Goal: Complete application form

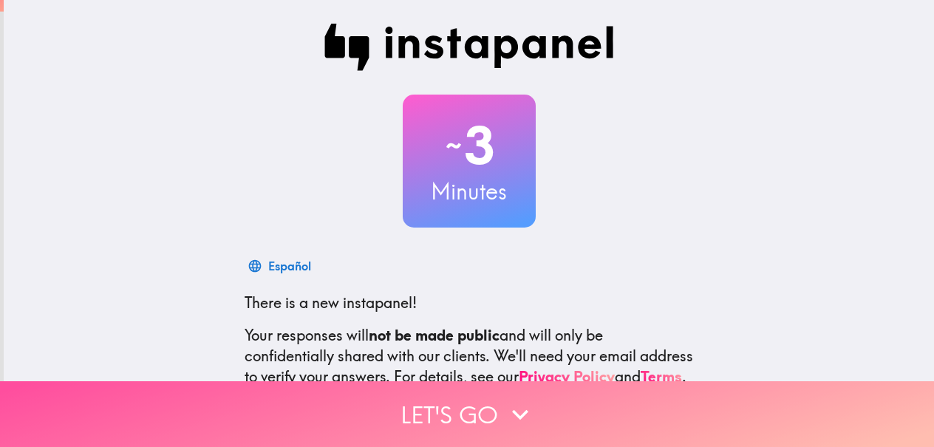
click at [505, 398] on icon "button" at bounding box center [520, 414] width 33 height 33
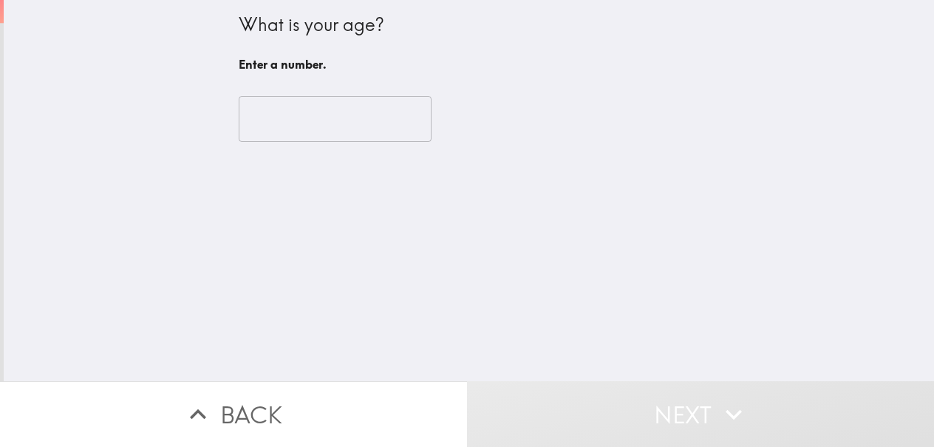
click at [356, 94] on div "​" at bounding box center [469, 118] width 461 height 81
click at [313, 135] on input "number" at bounding box center [335, 119] width 193 height 46
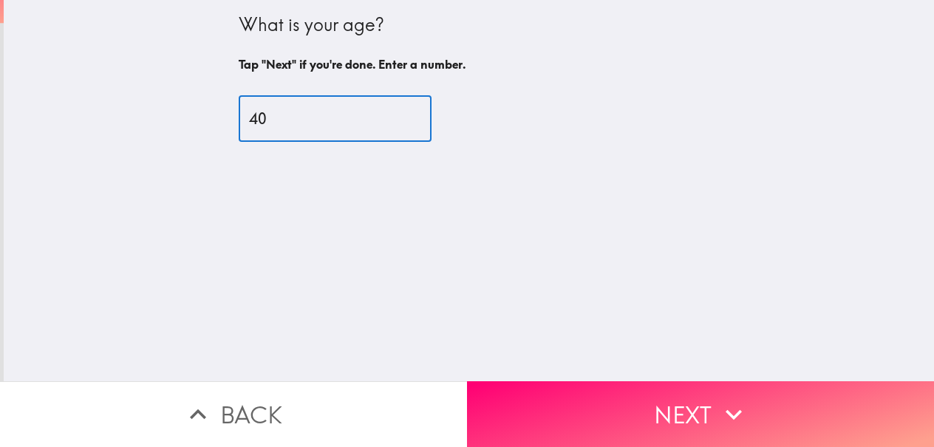
type input "40"
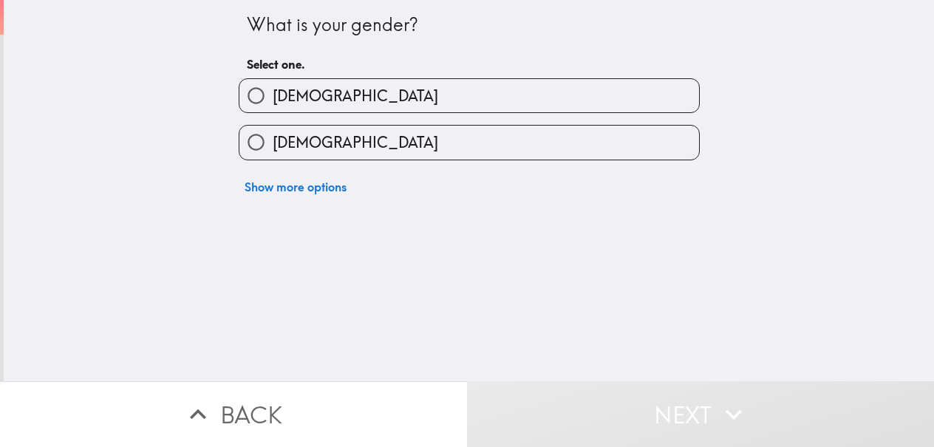
click at [401, 161] on div "Show more options" at bounding box center [463, 180] width 473 height 41
click at [400, 150] on label "[DEMOGRAPHIC_DATA]" at bounding box center [469, 142] width 460 height 33
click at [273, 150] on input "[DEMOGRAPHIC_DATA]" at bounding box center [255, 142] width 33 height 33
radio input "true"
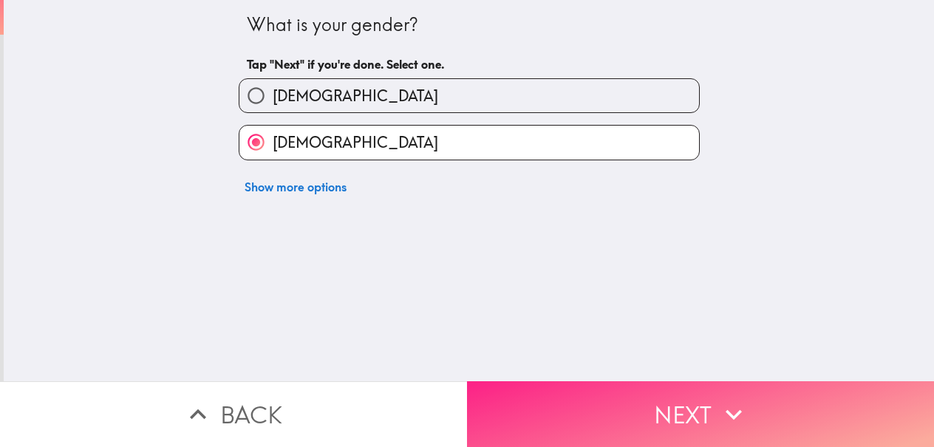
click at [666, 418] on button "Next" at bounding box center [700, 414] width 467 height 66
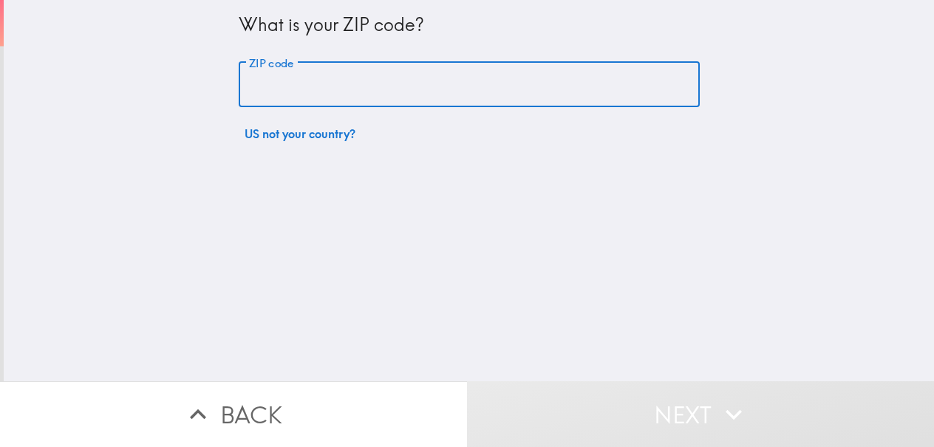
click at [362, 88] on input "ZIP code" at bounding box center [469, 85] width 461 height 46
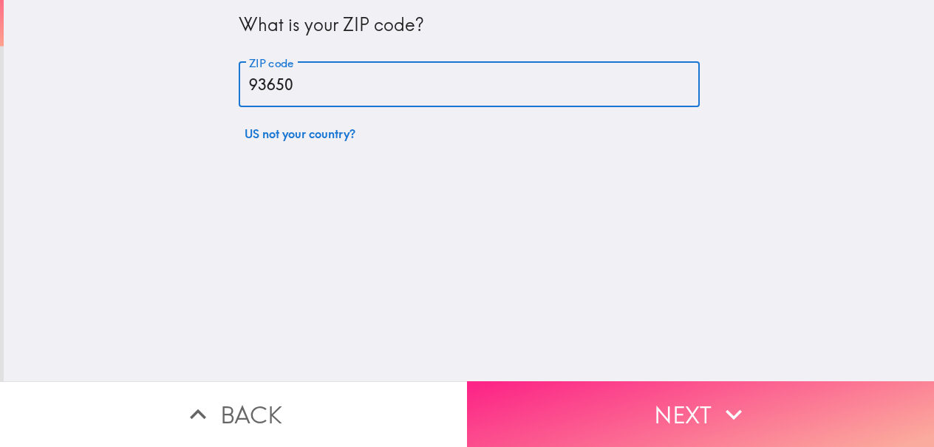
click at [619, 429] on button "Next" at bounding box center [700, 414] width 467 height 66
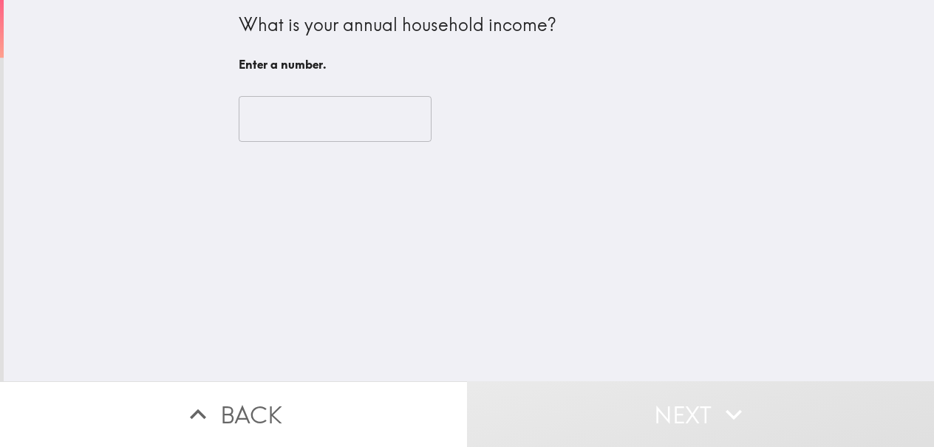
drag, startPoint x: 416, startPoint y: 121, endPoint x: 372, endPoint y: 111, distance: 45.5
click at [416, 121] on div "​" at bounding box center [469, 119] width 461 height 46
click at [332, 120] on input "number" at bounding box center [335, 119] width 193 height 46
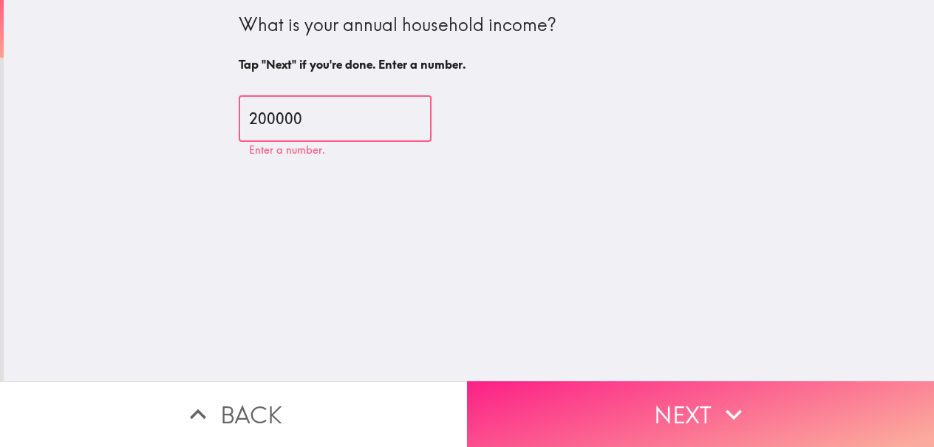
type input "200000"
click at [572, 398] on button "Next" at bounding box center [700, 414] width 467 height 66
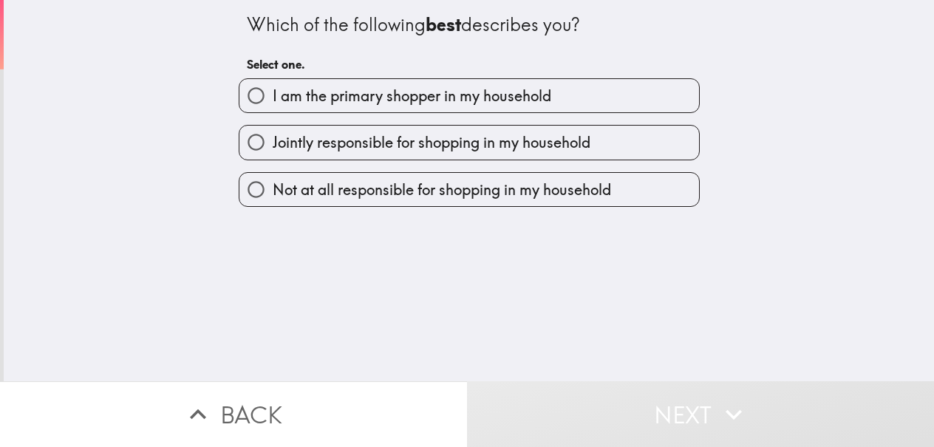
drag, startPoint x: 449, startPoint y: 78, endPoint x: 467, endPoint y: 111, distance: 37.4
click at [449, 79] on label "I am the primary shopper in my household" at bounding box center [469, 95] width 460 height 33
click at [273, 79] on input "I am the primary shopper in my household" at bounding box center [255, 95] width 33 height 33
radio input "true"
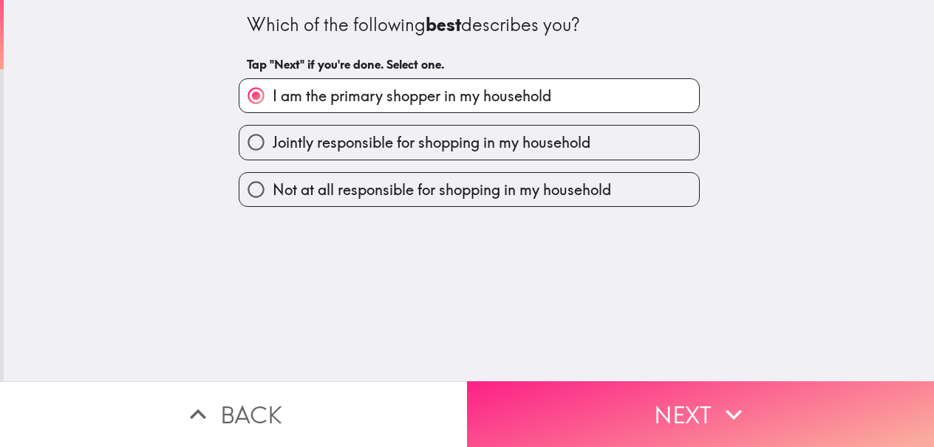
click at [740, 398] on icon "button" at bounding box center [734, 414] width 33 height 33
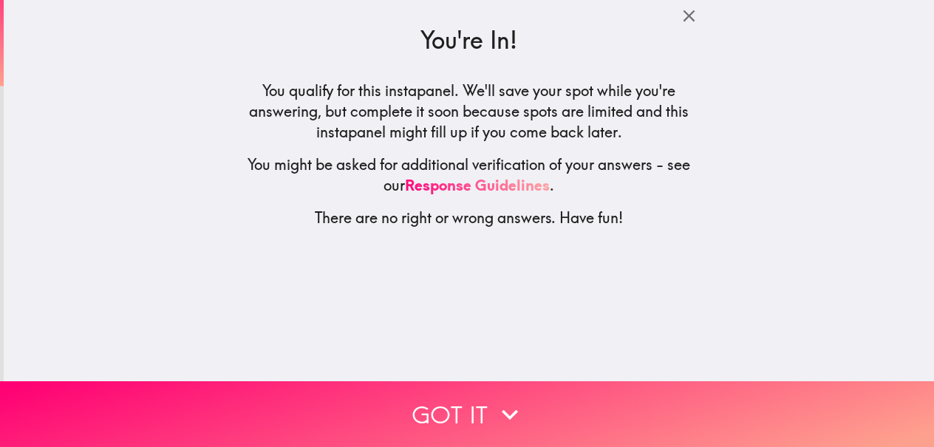
click at [584, 367] on div "You're In! You qualify for this instapanel. We'll save your spot while you're a…" at bounding box center [469, 190] width 930 height 381
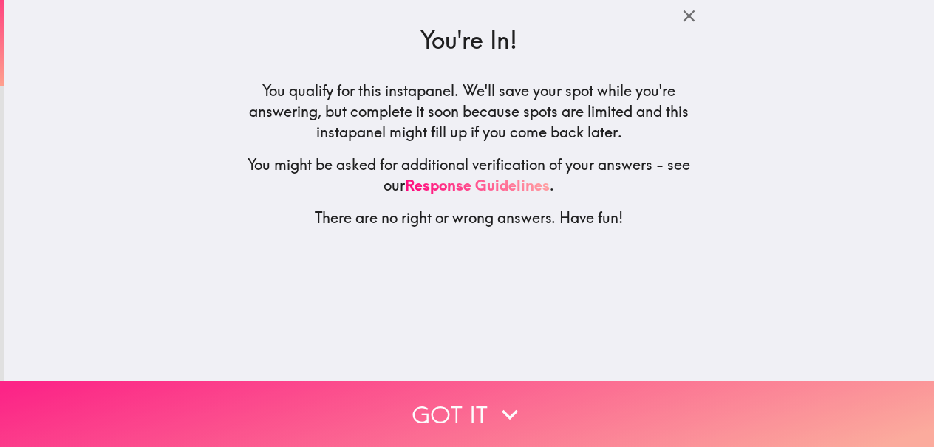
click at [588, 381] on button "Got it" at bounding box center [467, 414] width 934 height 66
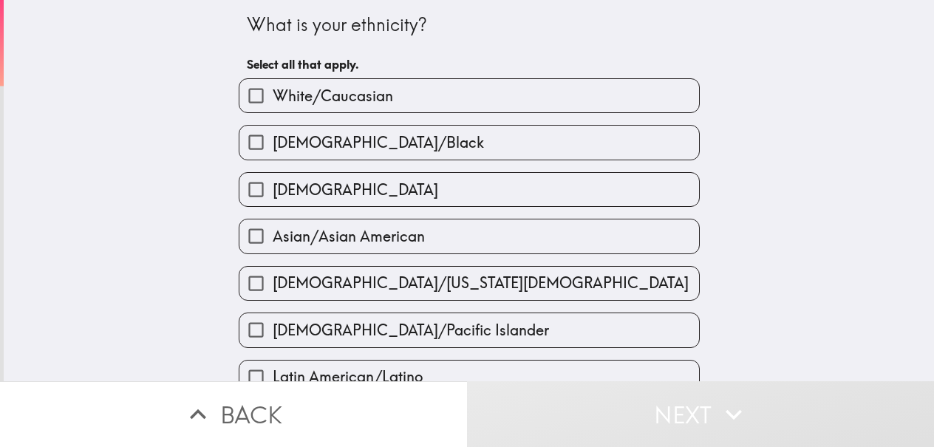
click at [399, 109] on label "White/Caucasian" at bounding box center [469, 95] width 460 height 33
click at [273, 109] on input "White/Caucasian" at bounding box center [255, 95] width 33 height 33
checkbox input "true"
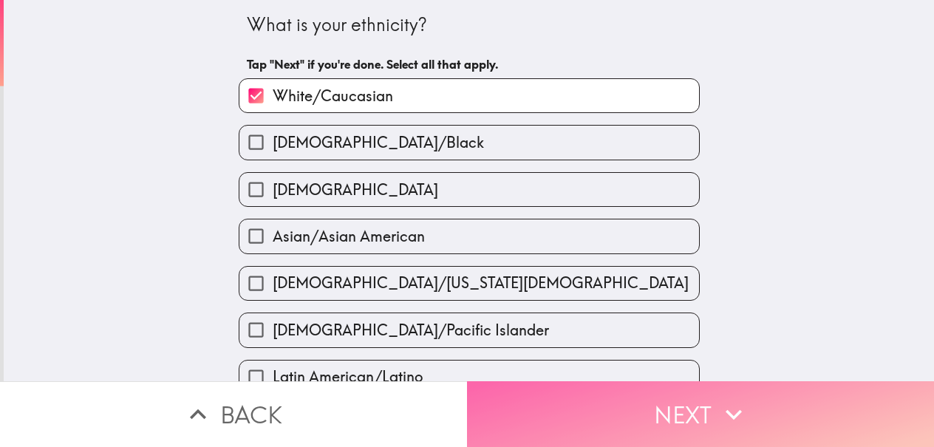
click at [698, 424] on button "Next" at bounding box center [700, 414] width 467 height 66
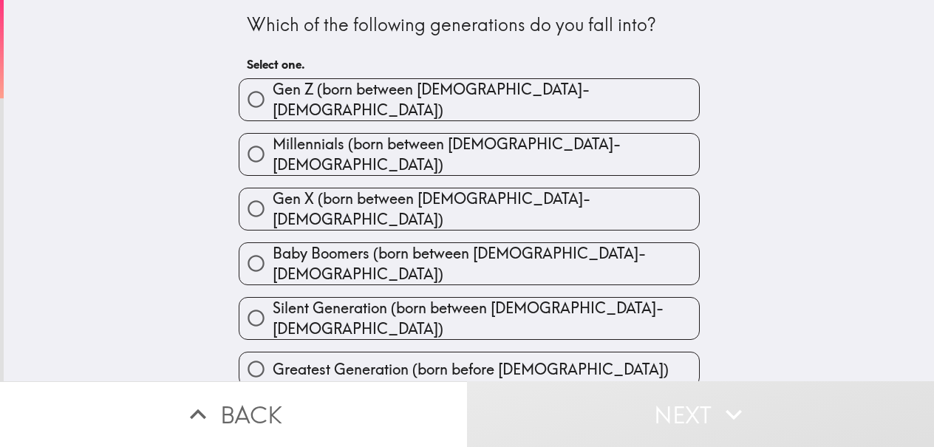
click at [551, 155] on label "Millennials (born between [DEMOGRAPHIC_DATA]-[DEMOGRAPHIC_DATA])" at bounding box center [469, 154] width 460 height 41
click at [273, 155] on input "Millennials (born between [DEMOGRAPHIC_DATA]-[DEMOGRAPHIC_DATA])" at bounding box center [255, 153] width 33 height 33
radio input "true"
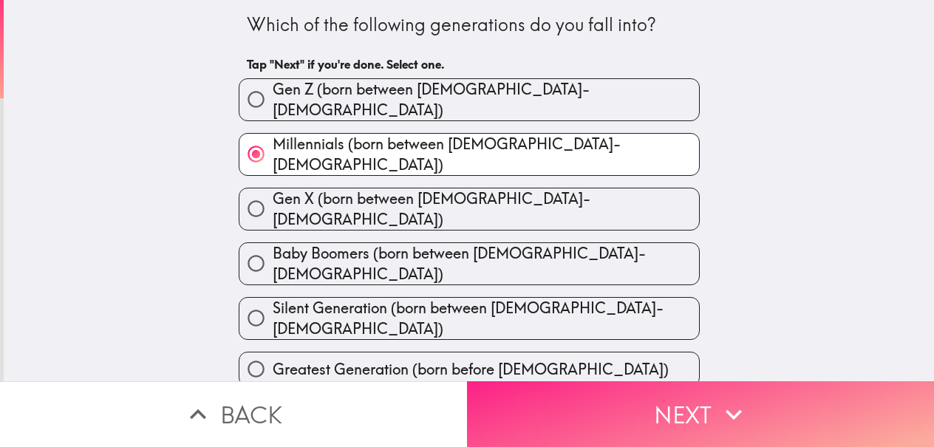
click at [797, 395] on button "Next" at bounding box center [700, 414] width 467 height 66
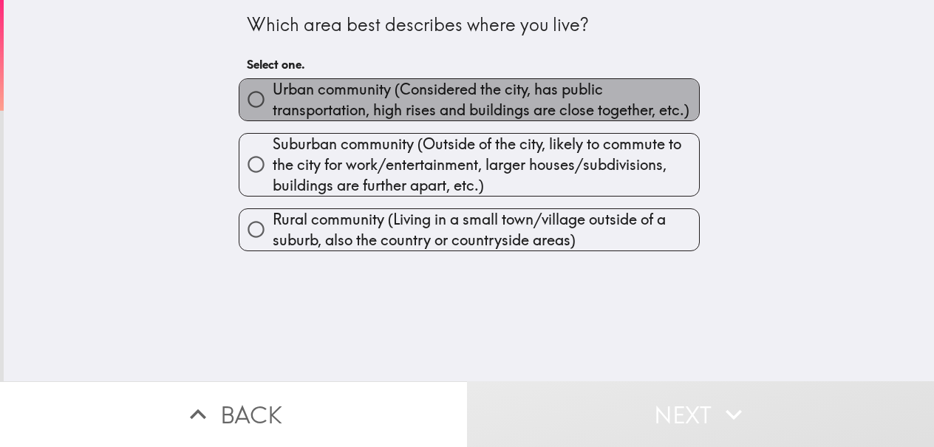
click at [491, 115] on span "Urban community (Considered the city, has public transportation, high rises and…" at bounding box center [486, 99] width 426 height 41
click at [273, 115] on input "Urban community (Considered the city, has public transportation, high rises and…" at bounding box center [255, 99] width 33 height 33
radio input "true"
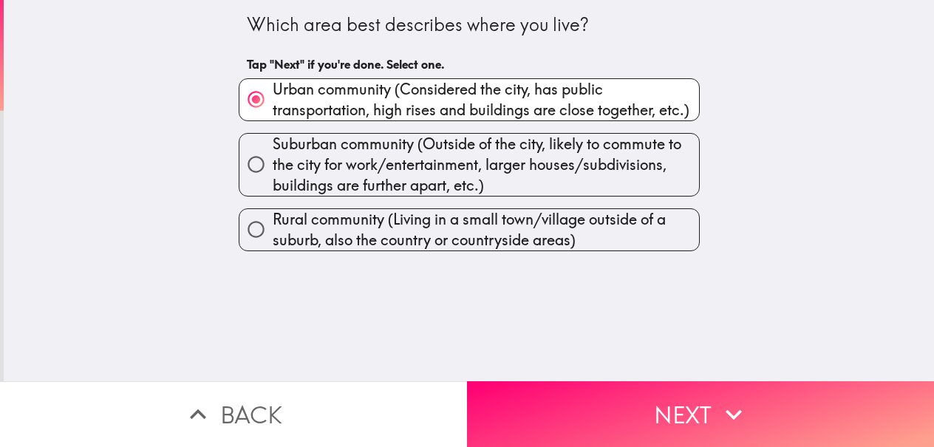
click at [542, 327] on div "Which area best describes where you live? Tap "Next" if you're done. Select one…" at bounding box center [469, 190] width 930 height 381
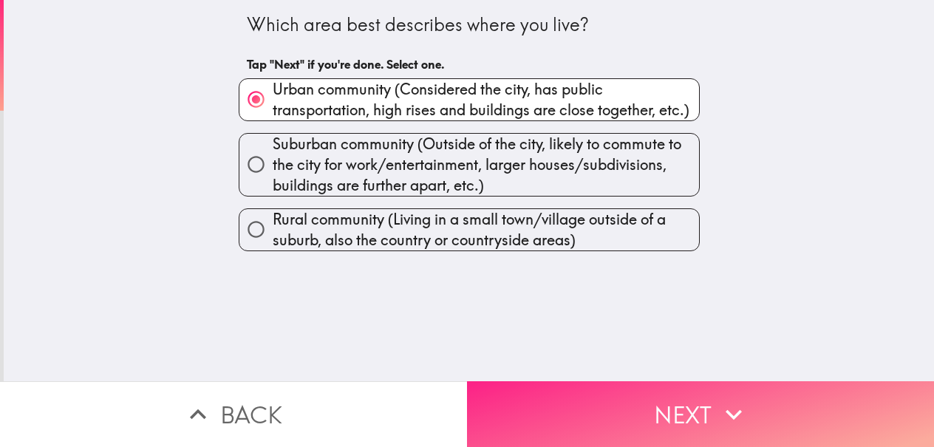
click at [666, 412] on button "Next" at bounding box center [700, 414] width 467 height 66
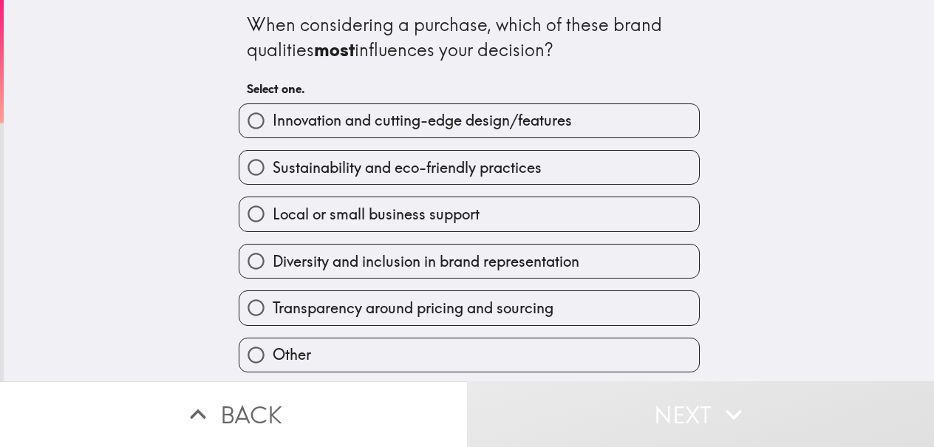
scroll to position [51, 0]
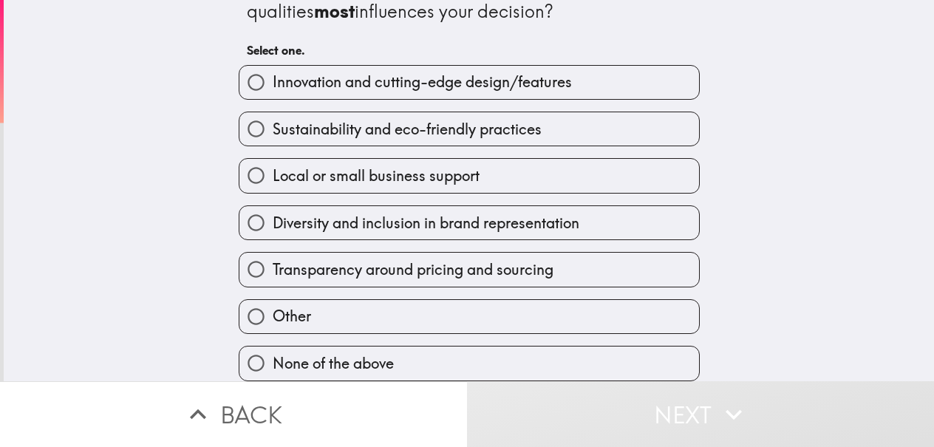
click at [381, 205] on div "Diversity and inclusion in brand representation" at bounding box center [469, 222] width 461 height 35
click at [402, 132] on label "Sustainability and eco-friendly practices" at bounding box center [469, 128] width 460 height 33
click at [273, 132] on input "Sustainability and eco-friendly practices" at bounding box center [255, 128] width 33 height 33
radio input "true"
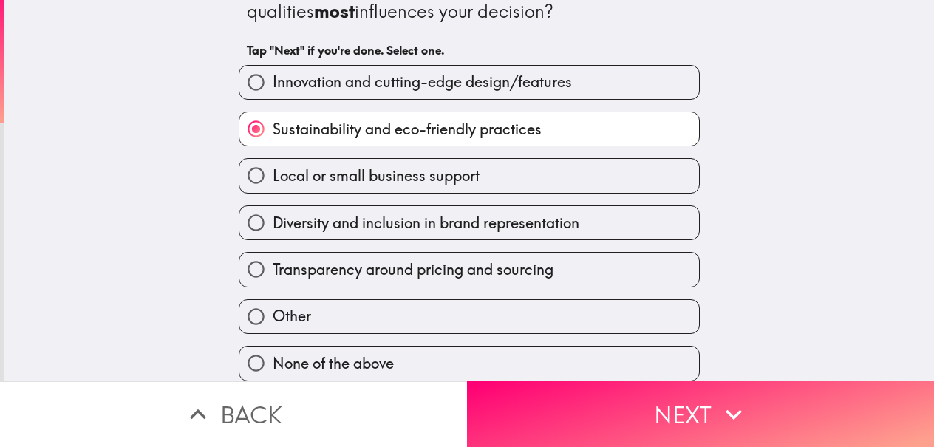
click at [372, 73] on span "Innovation and cutting-edge design/features" at bounding box center [422, 82] width 299 height 21
click at [273, 73] on input "Innovation and cutting-edge design/features" at bounding box center [255, 82] width 33 height 33
radio input "true"
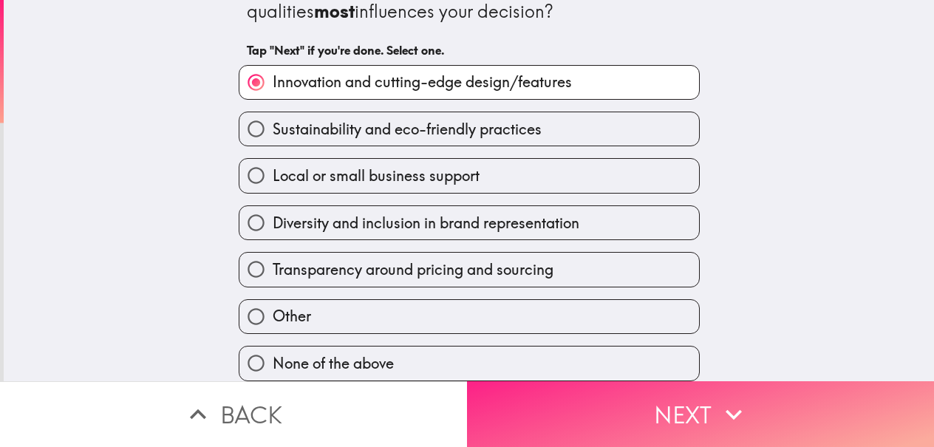
click at [622, 393] on button "Next" at bounding box center [700, 414] width 467 height 66
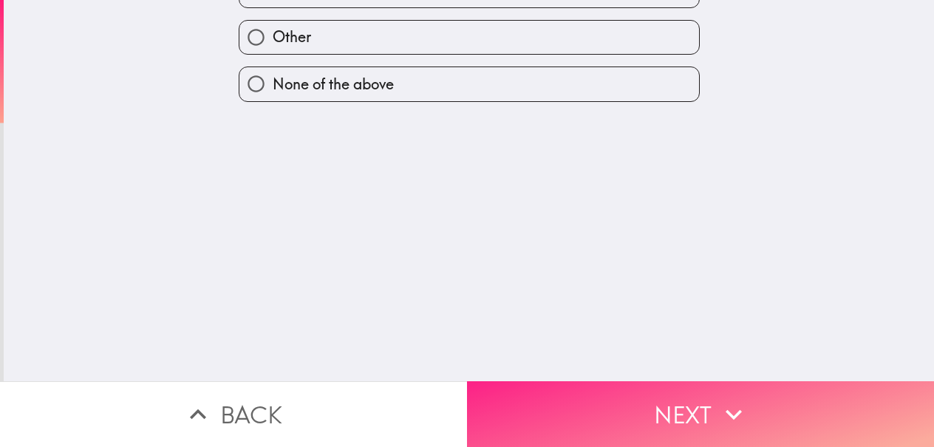
scroll to position [0, 0]
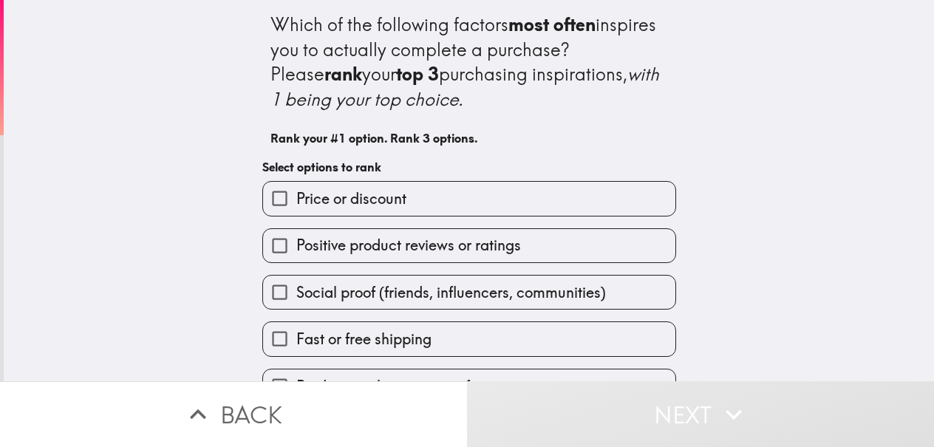
scroll to position [137, 0]
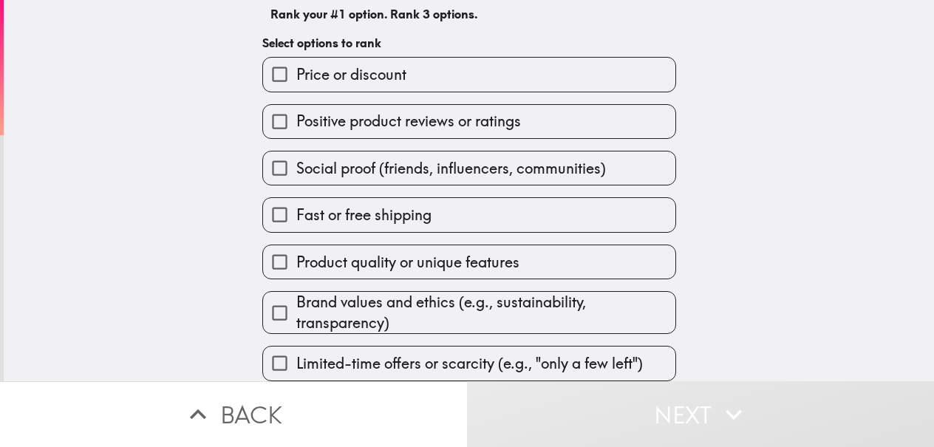
click at [380, 111] on span "Positive product reviews or ratings" at bounding box center [408, 121] width 225 height 21
click at [296, 105] on input "Positive product reviews or ratings" at bounding box center [279, 121] width 33 height 33
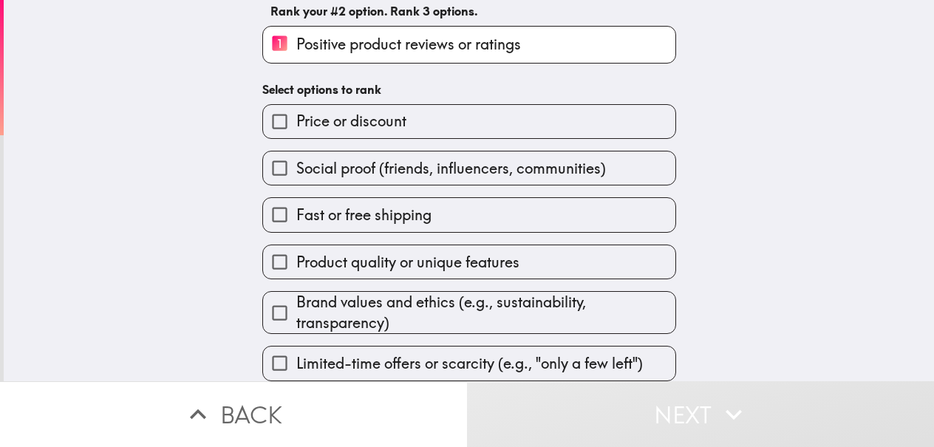
click at [388, 67] on div "Which of the following factors most often inspires you to actually complete a p…" at bounding box center [469, 127] width 473 height 508
click at [386, 129] on div "Price or discount" at bounding box center [469, 121] width 414 height 35
click at [384, 126] on label "Price or discount" at bounding box center [469, 121] width 412 height 33
click at [296, 126] on input "Price or discount" at bounding box center [279, 121] width 33 height 33
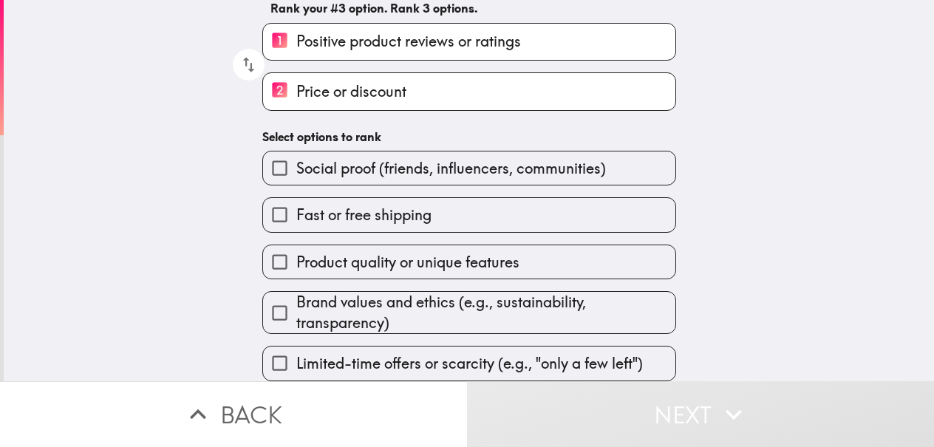
click at [413, 185] on div "Fast or free shipping" at bounding box center [464, 208] width 426 height 47
click at [468, 210] on label "Fast or free shipping" at bounding box center [469, 214] width 412 height 33
click at [296, 210] on input "Fast or free shipping" at bounding box center [279, 214] width 33 height 33
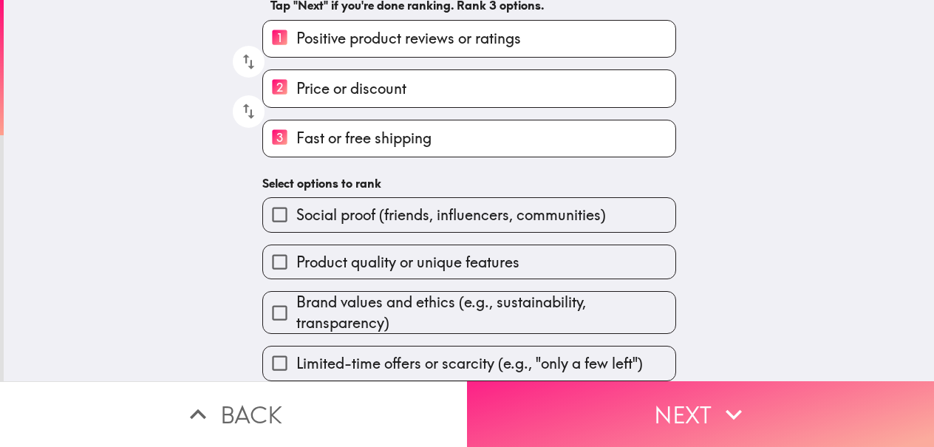
click at [692, 393] on button "Next" at bounding box center [700, 414] width 467 height 66
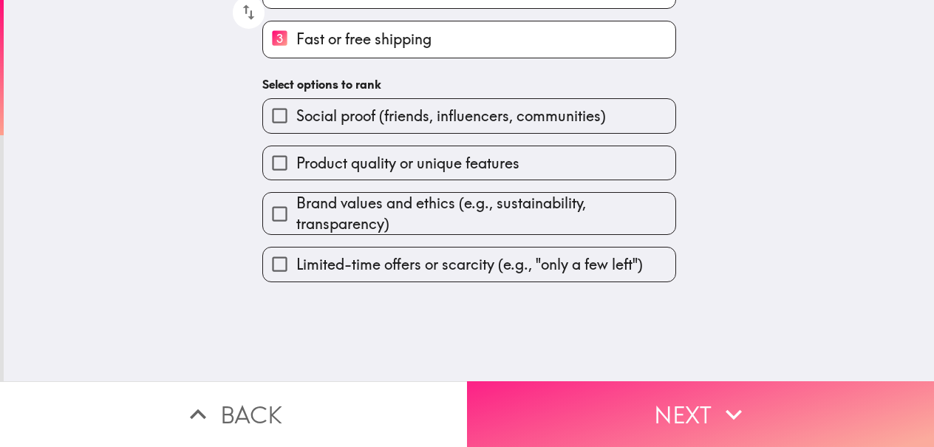
scroll to position [0, 0]
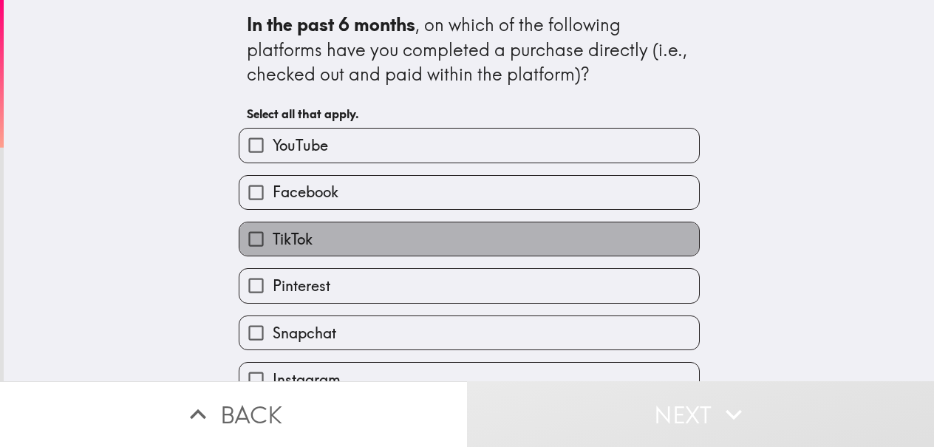
click at [424, 252] on label "TikTok" at bounding box center [469, 238] width 460 height 33
click at [273, 252] on input "TikTok" at bounding box center [255, 238] width 33 height 33
checkbox input "true"
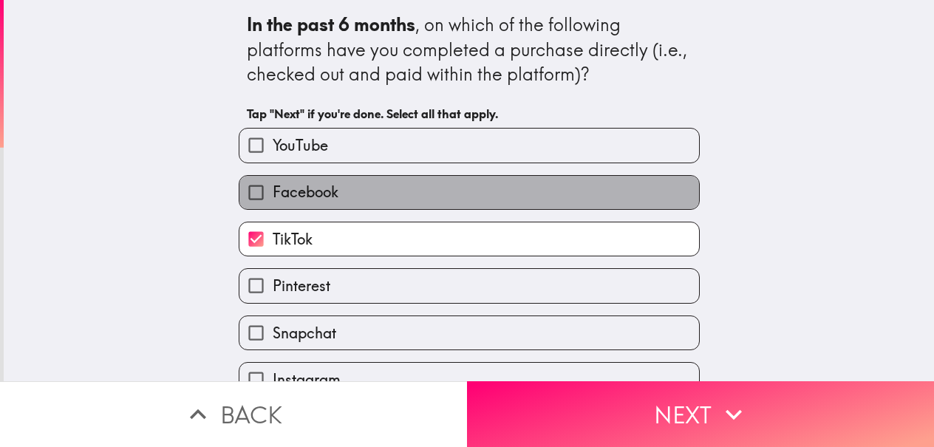
click at [396, 204] on label "Facebook" at bounding box center [469, 192] width 460 height 33
click at [273, 204] on input "Facebook" at bounding box center [255, 192] width 33 height 33
checkbox input "true"
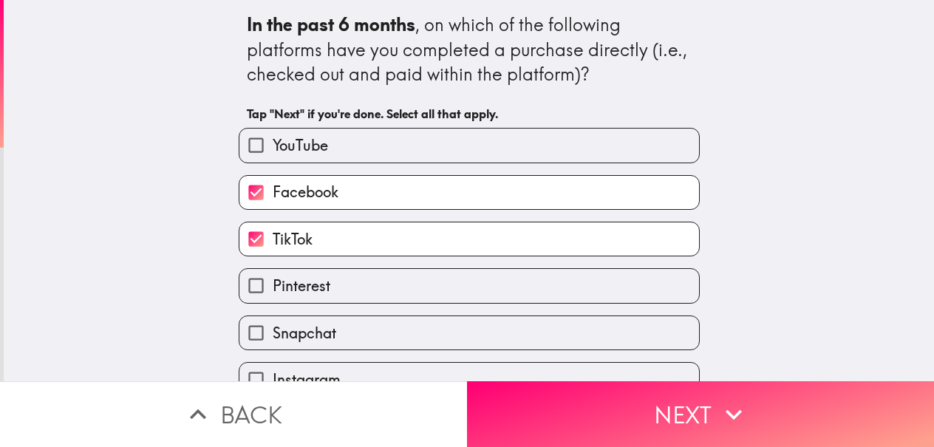
click at [392, 172] on div "Facebook" at bounding box center [463, 186] width 473 height 47
click at [424, 162] on label "YouTube" at bounding box center [469, 145] width 460 height 33
click at [273, 162] on input "YouTube" at bounding box center [255, 145] width 33 height 33
checkbox input "true"
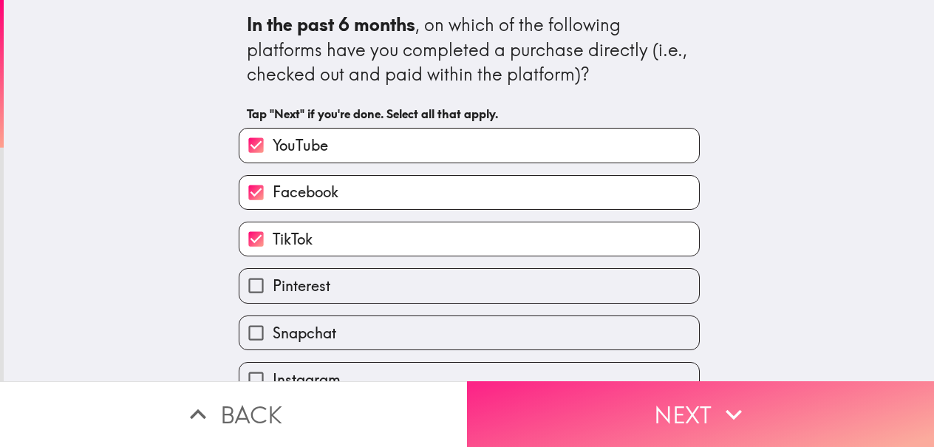
click at [610, 385] on button "Next" at bounding box center [700, 414] width 467 height 66
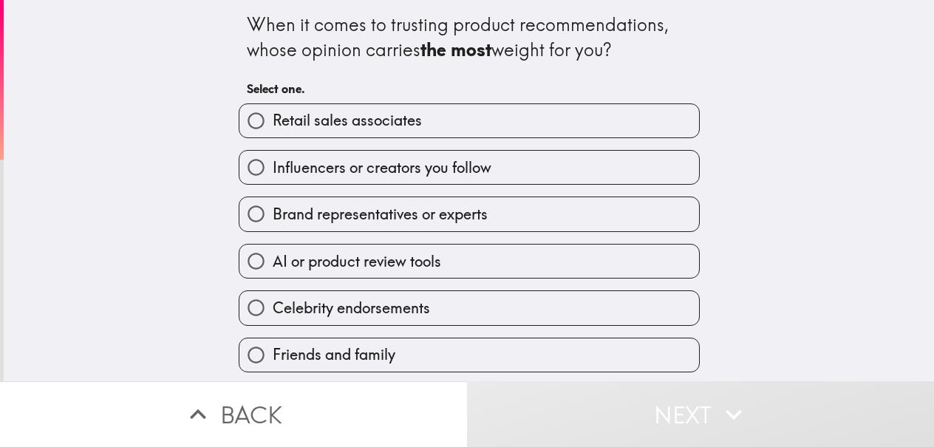
click at [358, 164] on span "Influencers or creators you follow" at bounding box center [382, 167] width 219 height 21
click at [273, 164] on input "Influencers or creators you follow" at bounding box center [255, 167] width 33 height 33
radio input "true"
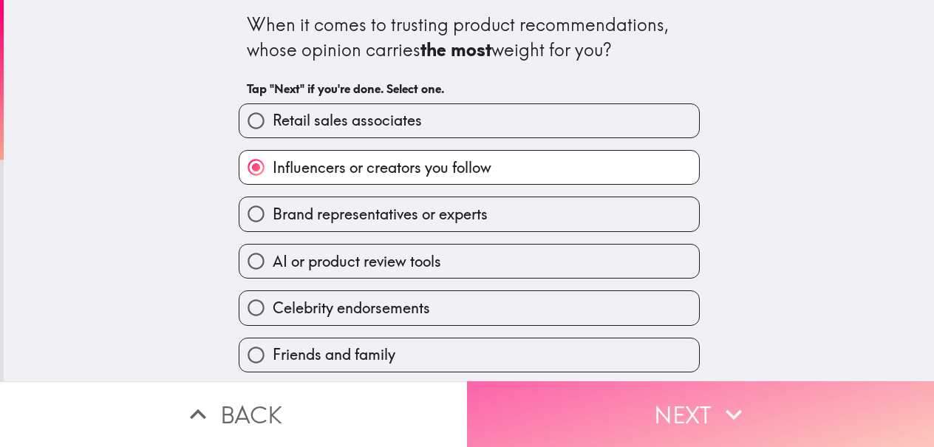
click at [684, 402] on button "Next" at bounding box center [700, 414] width 467 height 66
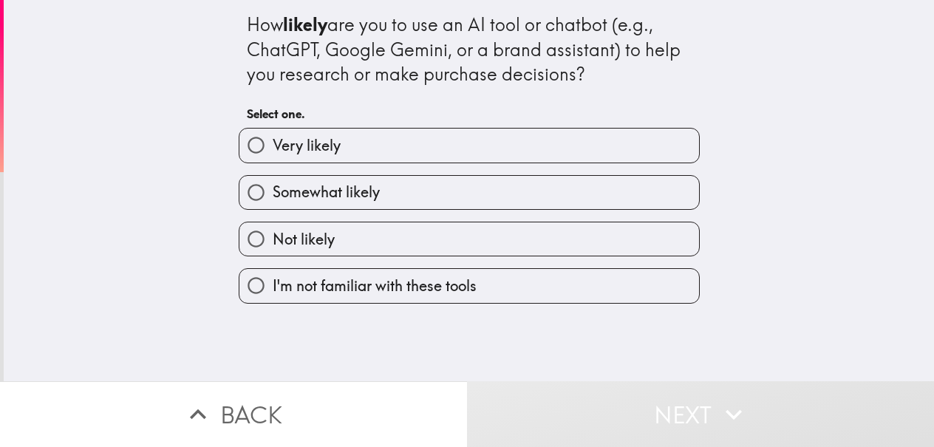
click at [350, 246] on label "Not likely" at bounding box center [469, 238] width 460 height 33
click at [273, 246] on input "Not likely" at bounding box center [255, 238] width 33 height 33
radio input "true"
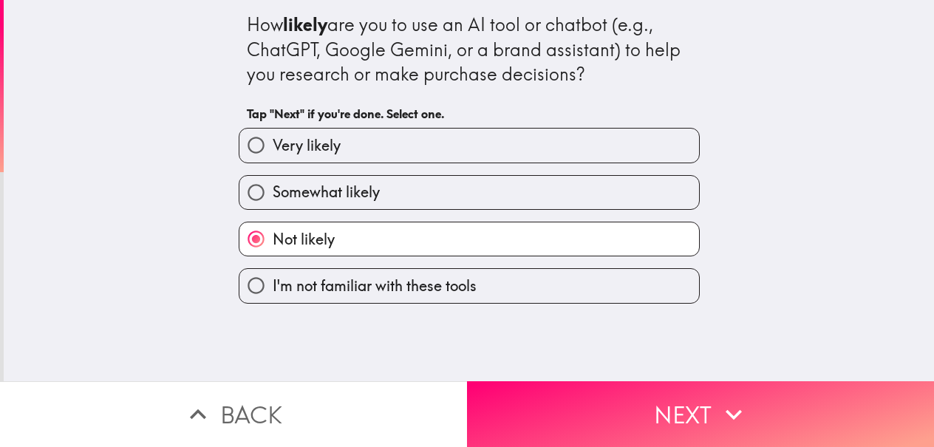
click at [349, 185] on span "Somewhat likely" at bounding box center [326, 192] width 107 height 21
click at [273, 185] on input "Somewhat likely" at bounding box center [255, 192] width 33 height 33
radio input "true"
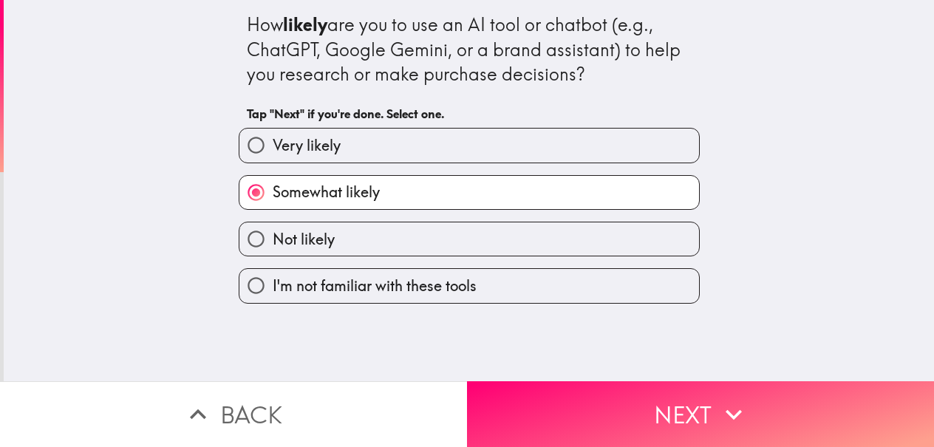
click at [360, 149] on label "Very likely" at bounding box center [469, 145] width 460 height 33
click at [273, 149] on input "Very likely" at bounding box center [255, 145] width 33 height 33
radio input "true"
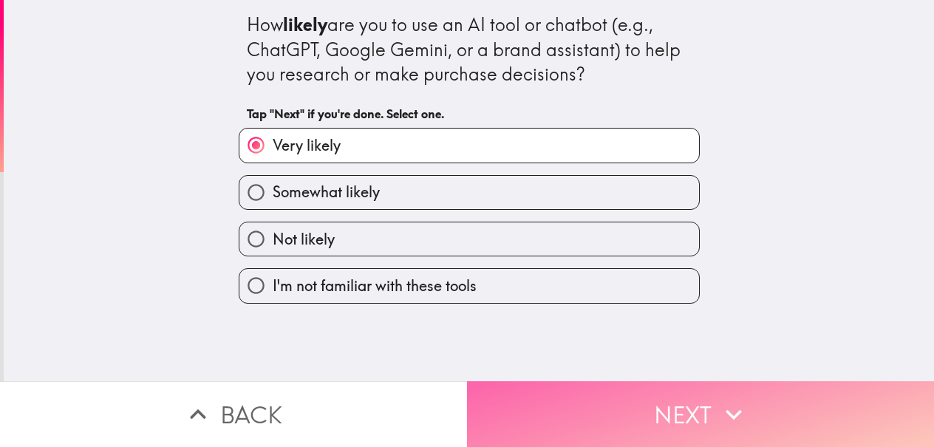
click at [741, 416] on icon "button" at bounding box center [734, 414] width 33 height 33
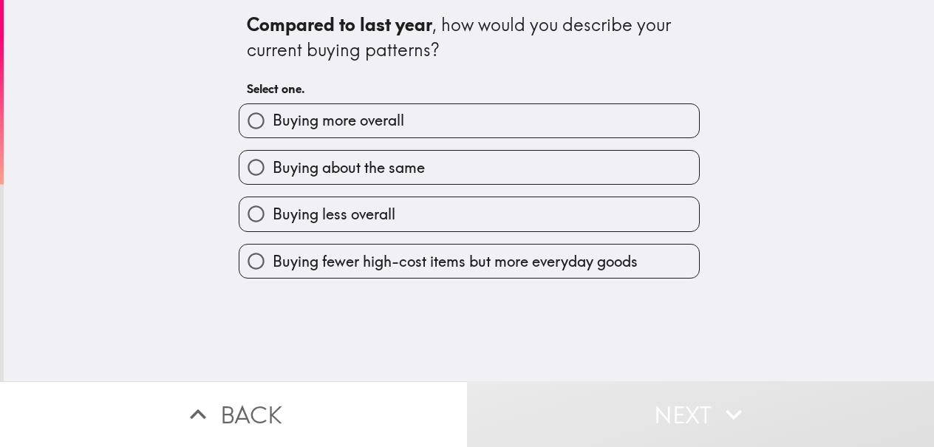
click at [321, 188] on div "Buying less overall" at bounding box center [463, 208] width 473 height 47
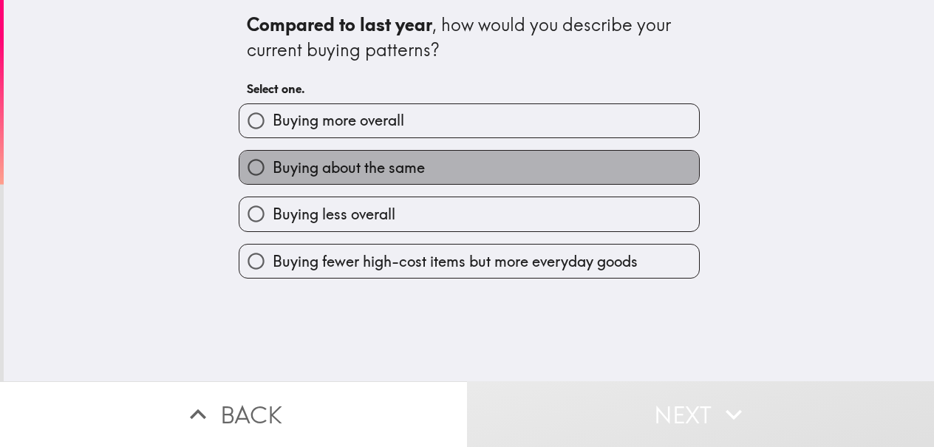
click at [327, 171] on span "Buying about the same" at bounding box center [349, 167] width 152 height 21
click at [273, 171] on input "Buying about the same" at bounding box center [255, 167] width 33 height 33
radio input "true"
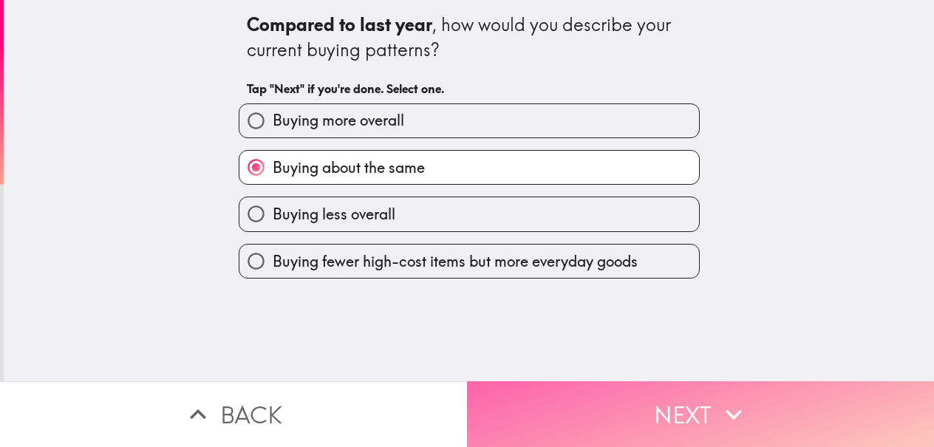
click at [637, 384] on button "Next" at bounding box center [700, 414] width 467 height 66
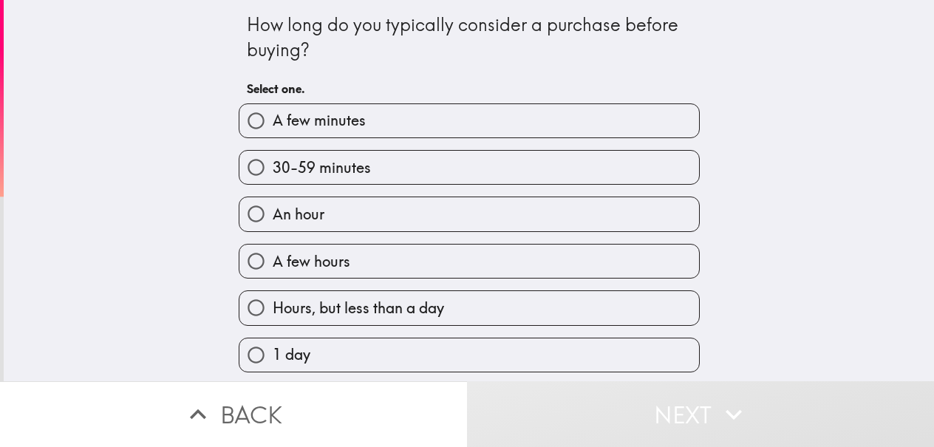
click at [427, 173] on label "30-59 minutes" at bounding box center [469, 167] width 460 height 33
click at [273, 173] on input "30-59 minutes" at bounding box center [255, 167] width 33 height 33
radio input "true"
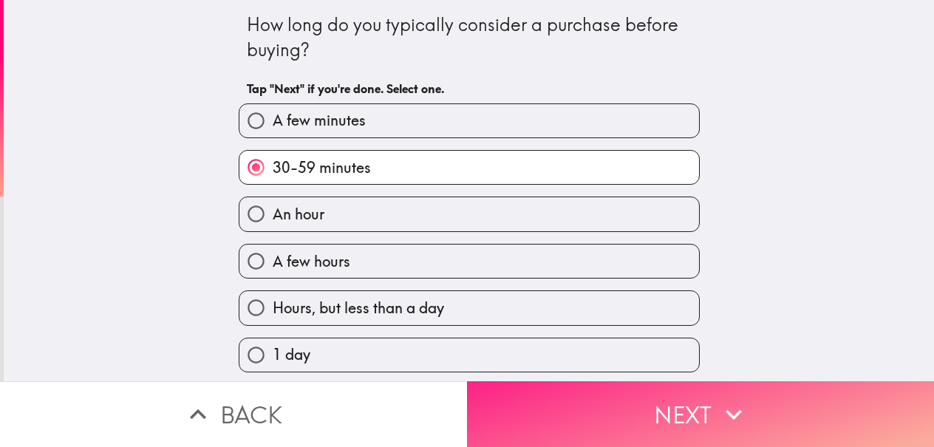
click at [587, 381] on button "Next" at bounding box center [700, 414] width 467 height 66
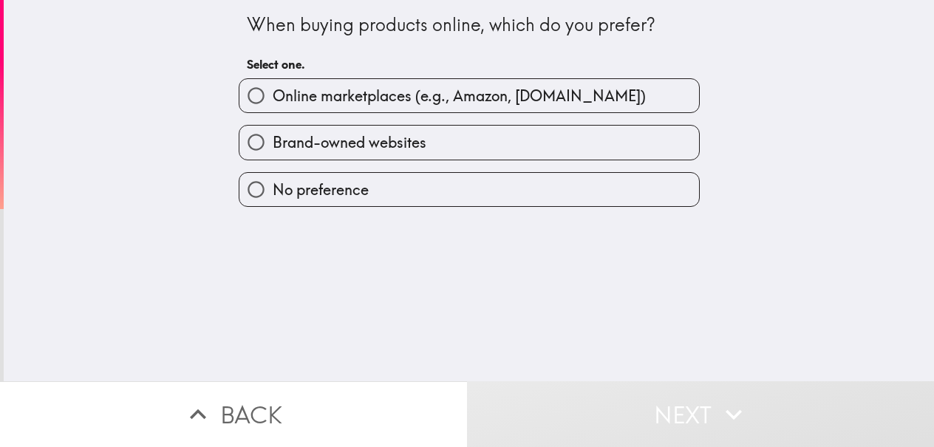
click at [374, 140] on span "Brand-owned websites" at bounding box center [350, 142] width 154 height 21
click at [273, 140] on input "Brand-owned websites" at bounding box center [255, 142] width 33 height 33
radio input "true"
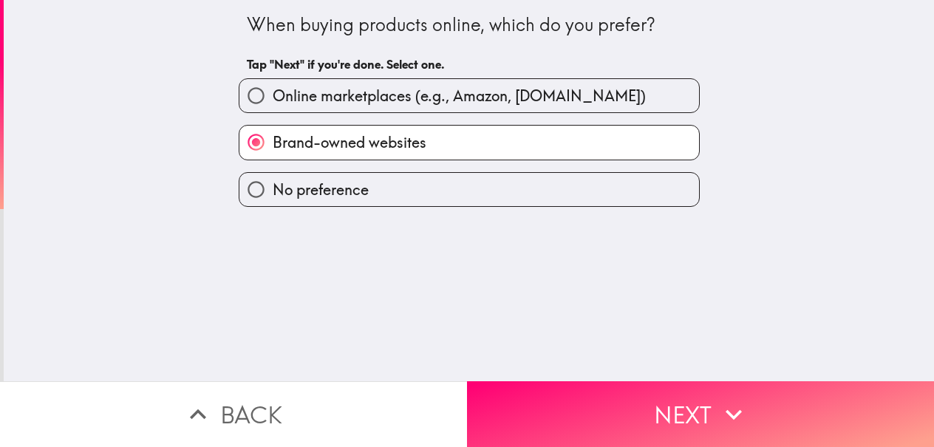
click at [624, 355] on div "When buying products online, which do you prefer? Tap "Next" if you're done. Se…" at bounding box center [469, 190] width 930 height 381
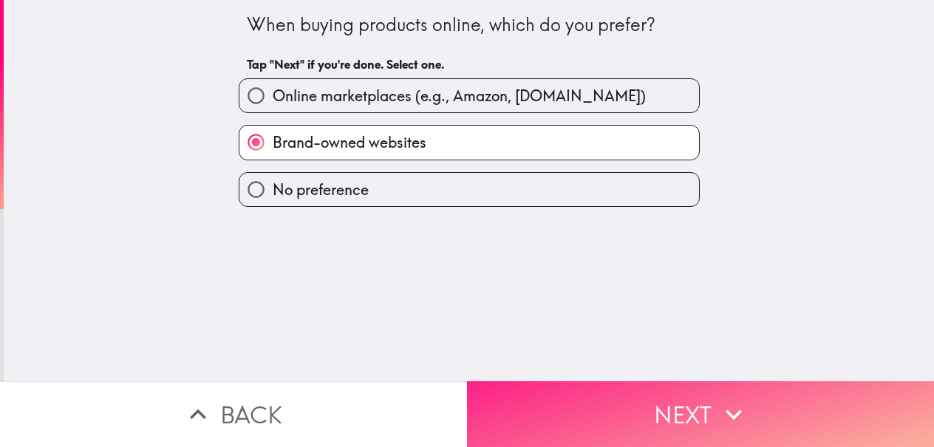
click at [644, 381] on button "Next" at bounding box center [700, 414] width 467 height 66
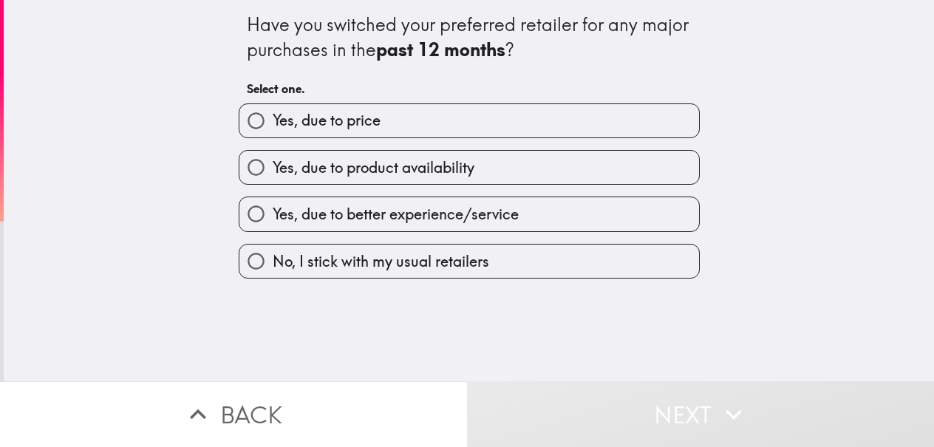
click at [374, 98] on div "Yes, due to price" at bounding box center [463, 115] width 473 height 47
click at [376, 116] on label "Yes, due to price" at bounding box center [469, 120] width 460 height 33
click at [273, 116] on input "Yes, due to price" at bounding box center [255, 120] width 33 height 33
radio input "true"
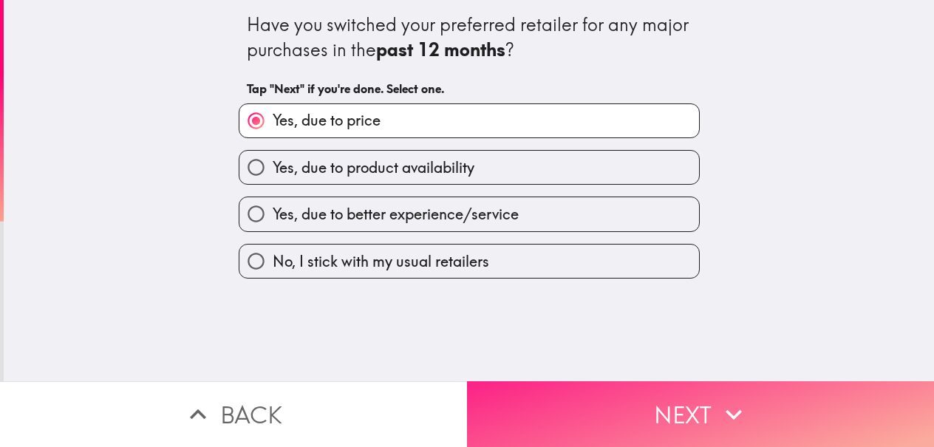
click at [675, 393] on button "Next" at bounding box center [700, 414] width 467 height 66
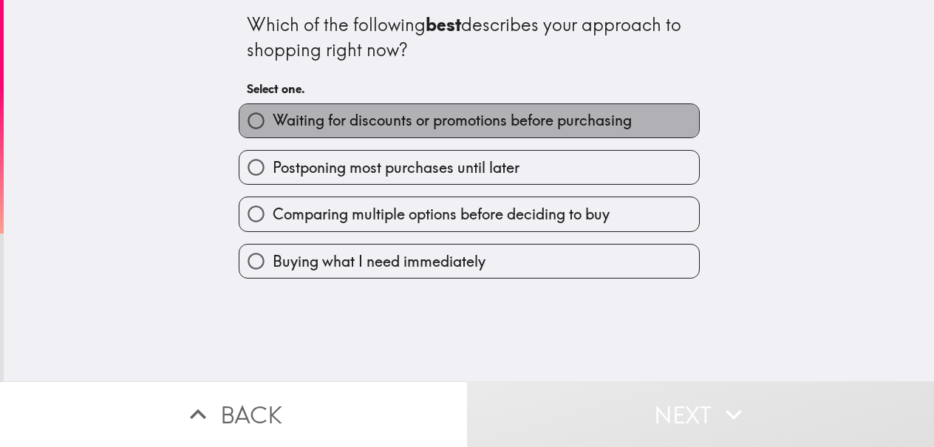
click at [454, 122] on span "Waiting for discounts or promotions before purchasing" at bounding box center [452, 120] width 359 height 21
click at [273, 122] on input "Waiting for discounts or promotions before purchasing" at bounding box center [255, 120] width 33 height 33
radio input "true"
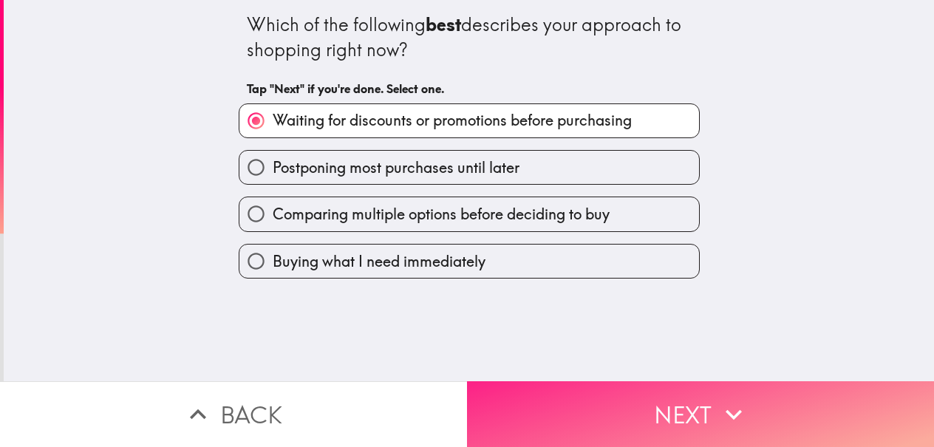
click at [750, 400] on button "Next" at bounding box center [700, 414] width 467 height 66
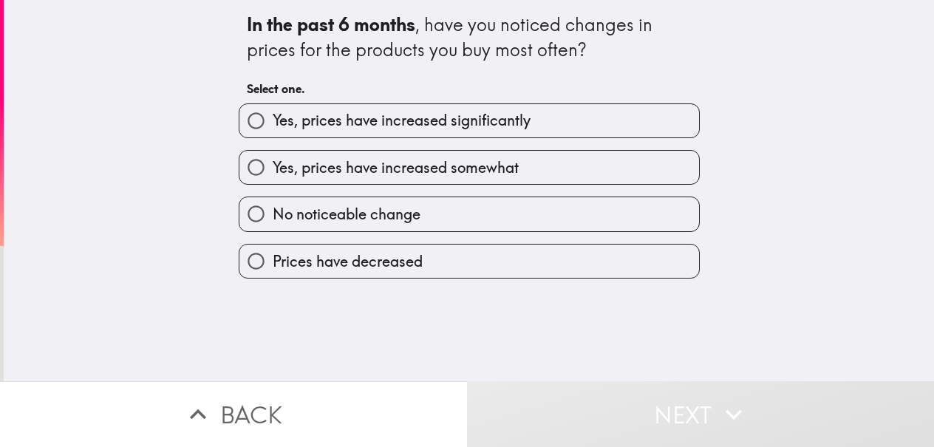
click at [404, 124] on span "Yes, prices have increased significantly" at bounding box center [402, 120] width 258 height 21
click at [273, 124] on input "Yes, prices have increased significantly" at bounding box center [255, 120] width 33 height 33
radio input "true"
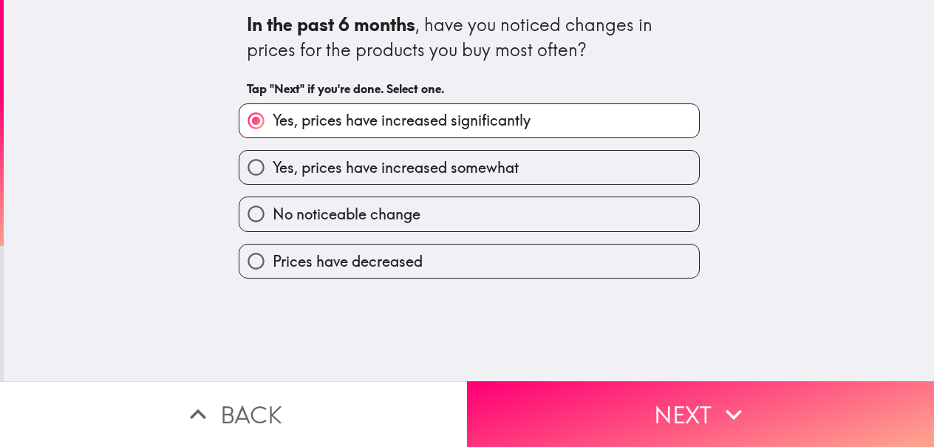
click at [548, 361] on div "In the past 6 months , have you noticed changes in prices for the products you …" at bounding box center [469, 190] width 930 height 381
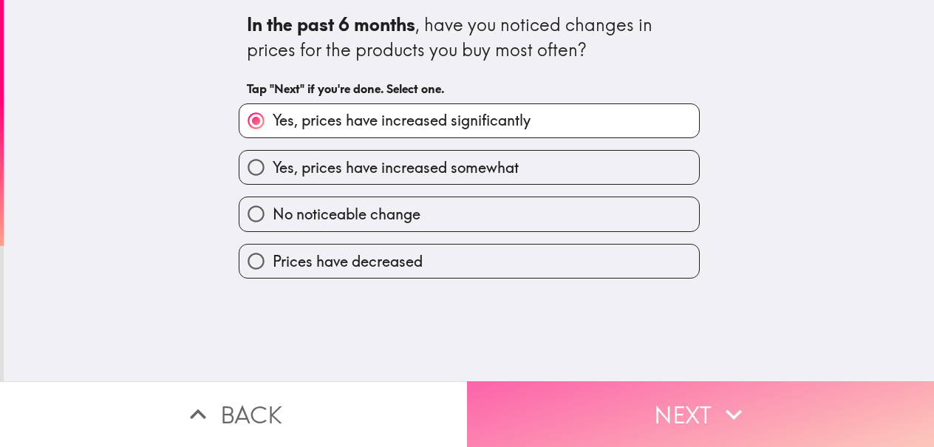
click at [588, 389] on button "Next" at bounding box center [700, 414] width 467 height 66
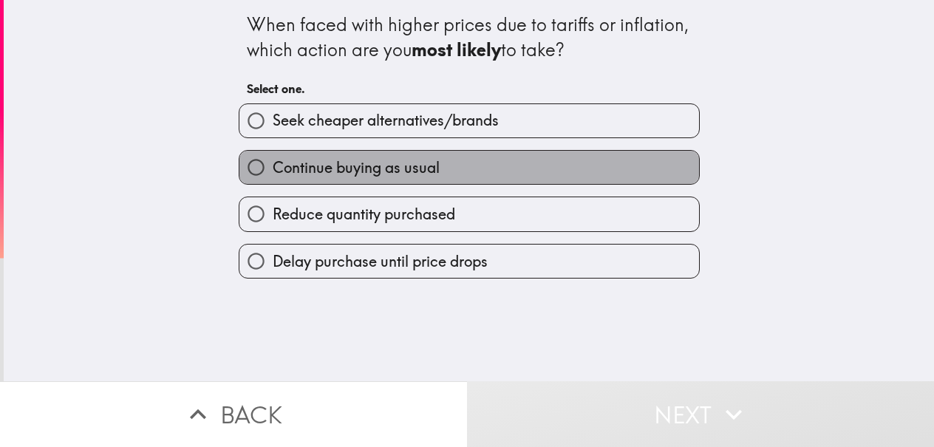
click at [435, 151] on label "Continue buying as usual" at bounding box center [469, 167] width 460 height 33
click at [273, 151] on input "Continue buying as usual" at bounding box center [255, 167] width 33 height 33
radio input "true"
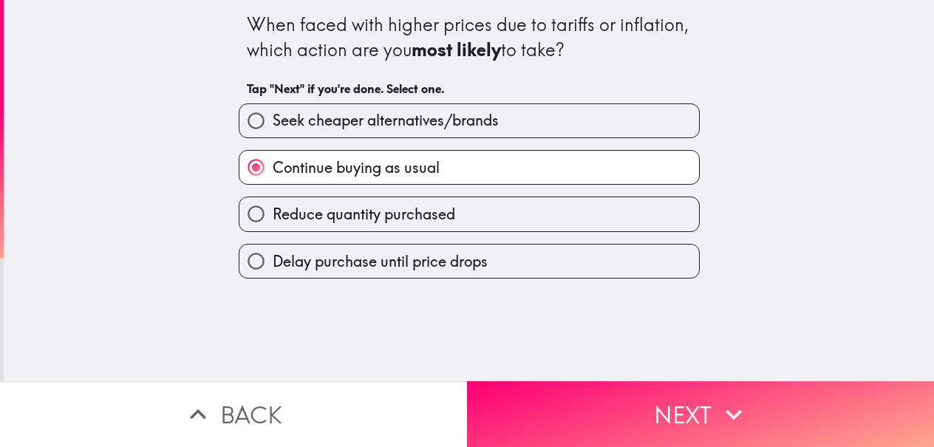
click at [576, 333] on div "When faced with higher prices due to tariffs or inflation, which action are you…" at bounding box center [469, 190] width 930 height 381
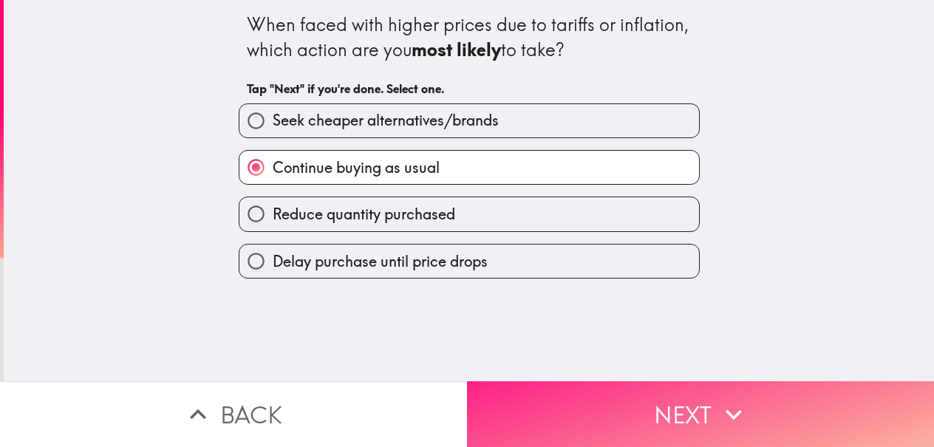
click at [624, 392] on button "Next" at bounding box center [700, 414] width 467 height 66
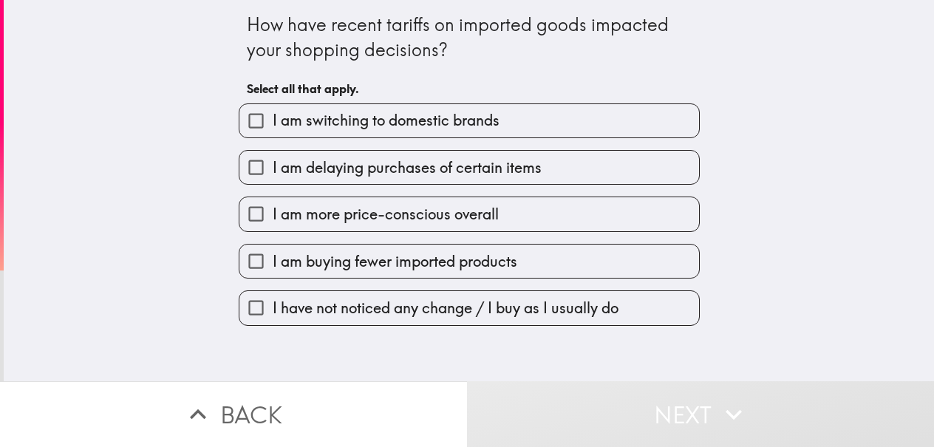
click at [460, 180] on label "I am delaying purchases of certain items" at bounding box center [469, 167] width 460 height 33
click at [273, 180] on input "I am delaying purchases of certain items" at bounding box center [255, 167] width 33 height 33
checkbox input "true"
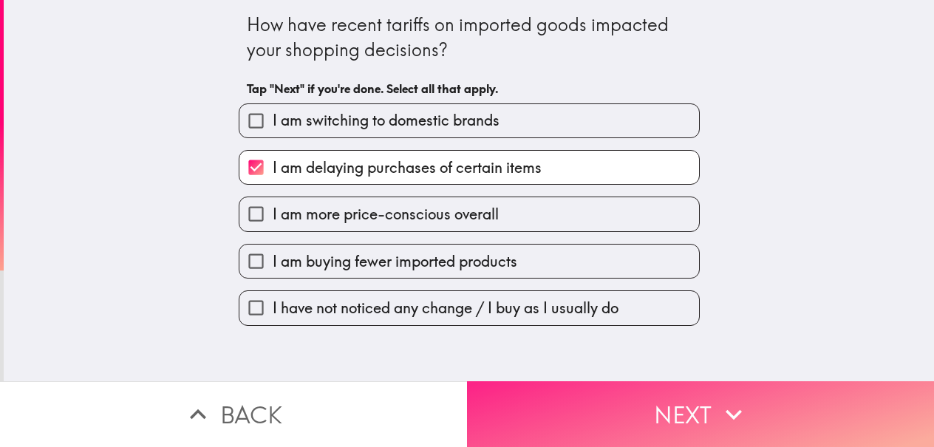
click at [611, 406] on button "Next" at bounding box center [700, 414] width 467 height 66
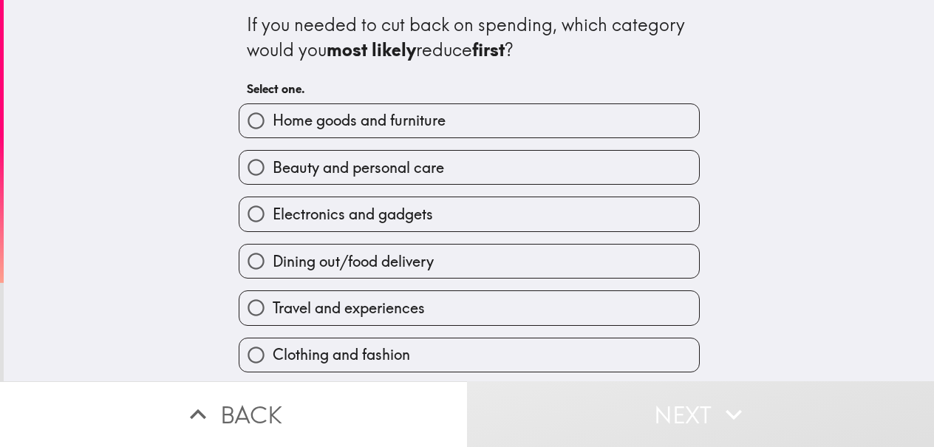
click at [416, 183] on label "Beauty and personal care" at bounding box center [469, 167] width 460 height 33
click at [273, 183] on input "Beauty and personal care" at bounding box center [255, 167] width 33 height 33
radio input "true"
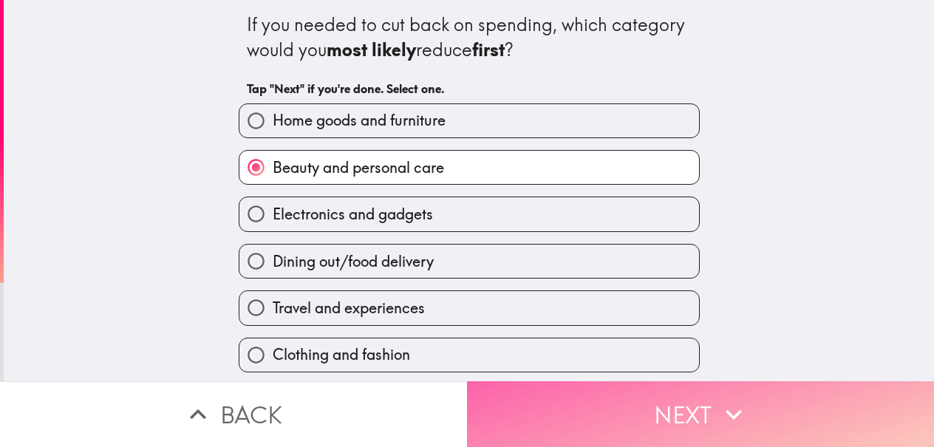
click at [661, 416] on button "Next" at bounding box center [700, 414] width 467 height 66
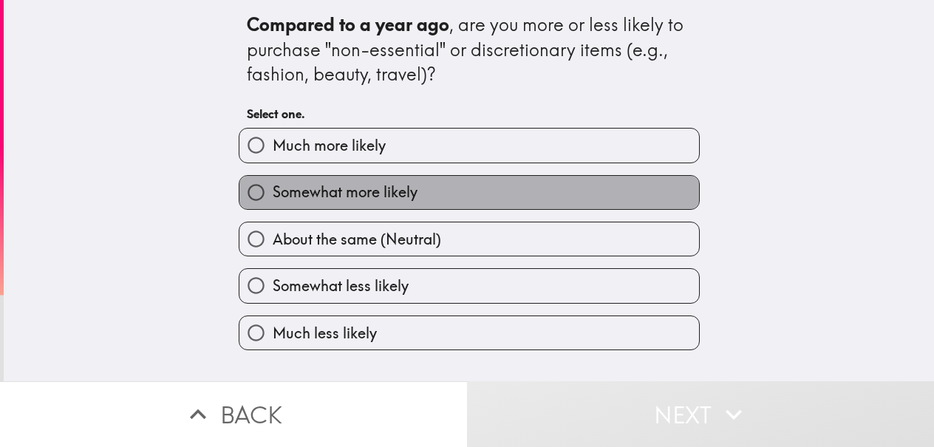
click at [412, 177] on label "Somewhat more likely" at bounding box center [469, 192] width 460 height 33
click at [273, 177] on input "Somewhat more likely" at bounding box center [255, 192] width 33 height 33
radio input "true"
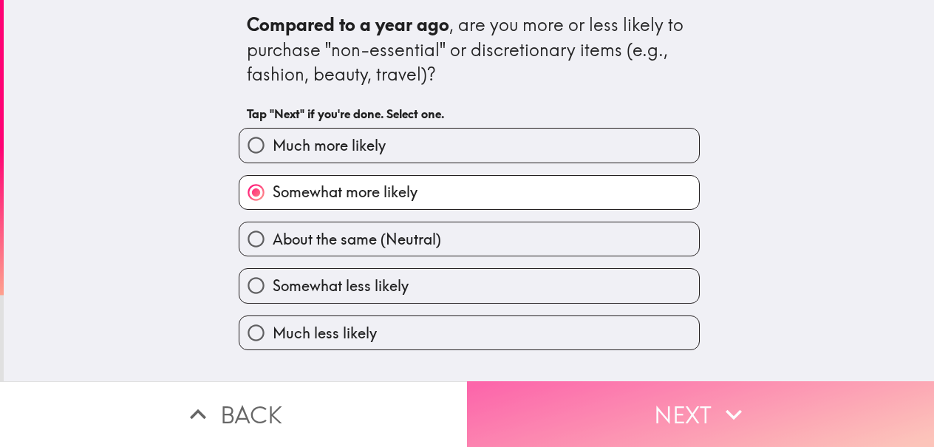
click at [619, 381] on button "Next" at bounding box center [700, 414] width 467 height 66
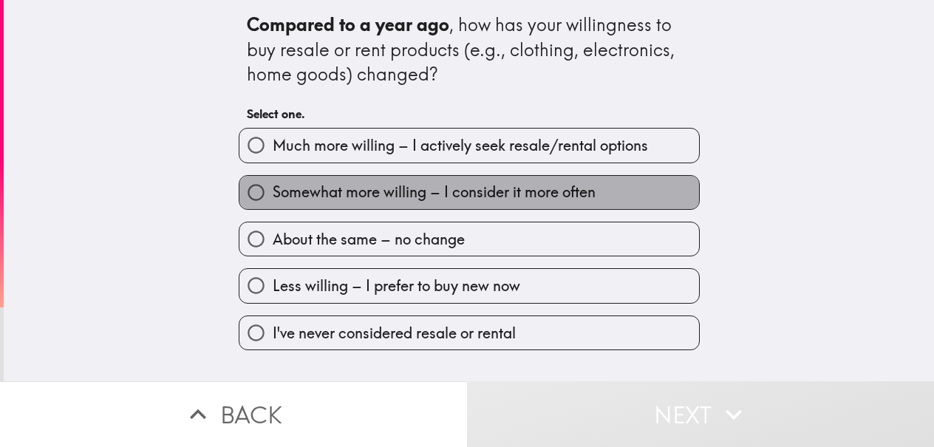
click at [393, 209] on label "Somewhat more willing – I consider it more often" at bounding box center [469, 192] width 460 height 33
click at [273, 209] on input "Somewhat more willing – I consider it more often" at bounding box center [255, 192] width 33 height 33
radio input "true"
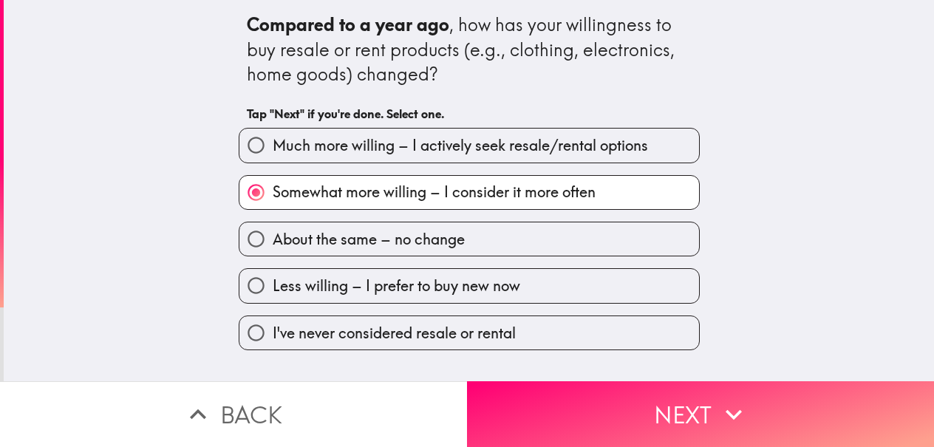
click at [587, 363] on div "Compared to a year ago , how has your willingness to buy resale or rent product…" at bounding box center [469, 190] width 930 height 381
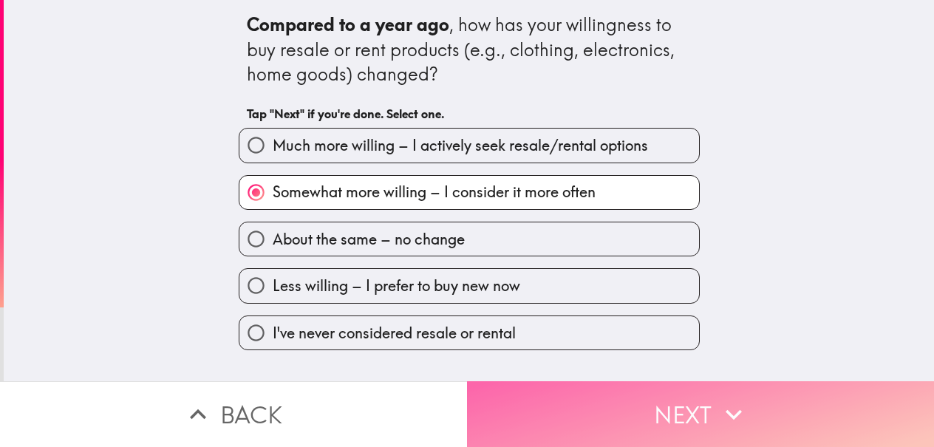
click at [616, 381] on button "Next" at bounding box center [700, 414] width 467 height 66
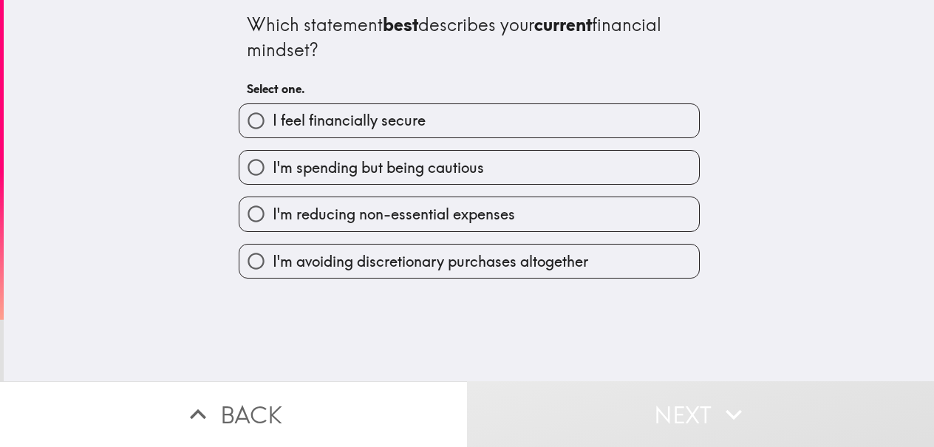
click at [401, 185] on div "I'm reducing non-essential expenses" at bounding box center [463, 208] width 473 height 47
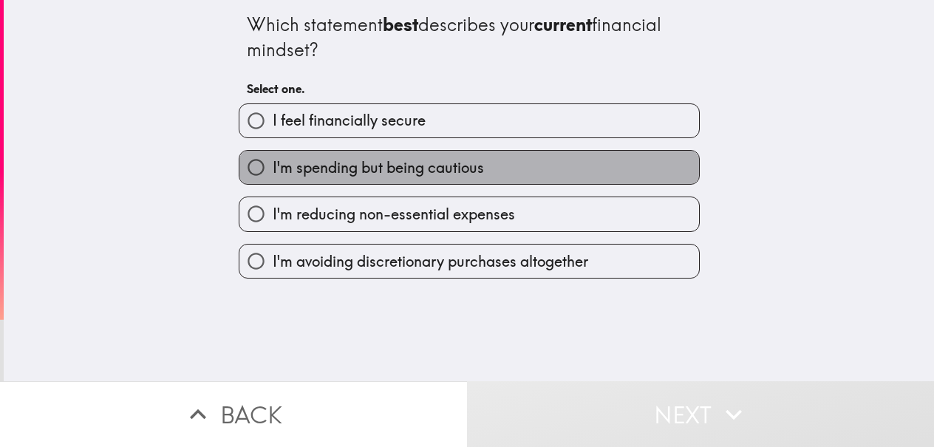
click at [428, 172] on span "I'm spending but being cautious" at bounding box center [378, 167] width 211 height 21
click at [273, 172] on input "I'm spending but being cautious" at bounding box center [255, 167] width 33 height 33
radio input "true"
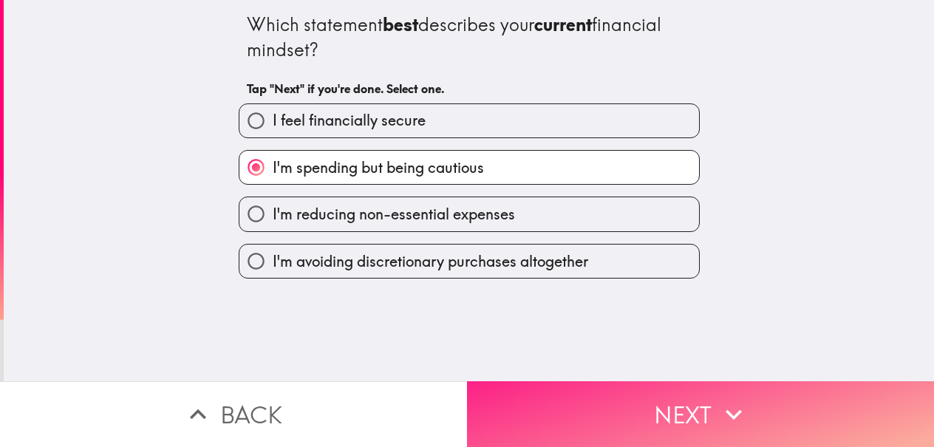
click at [539, 381] on button "Next" at bounding box center [700, 414] width 467 height 66
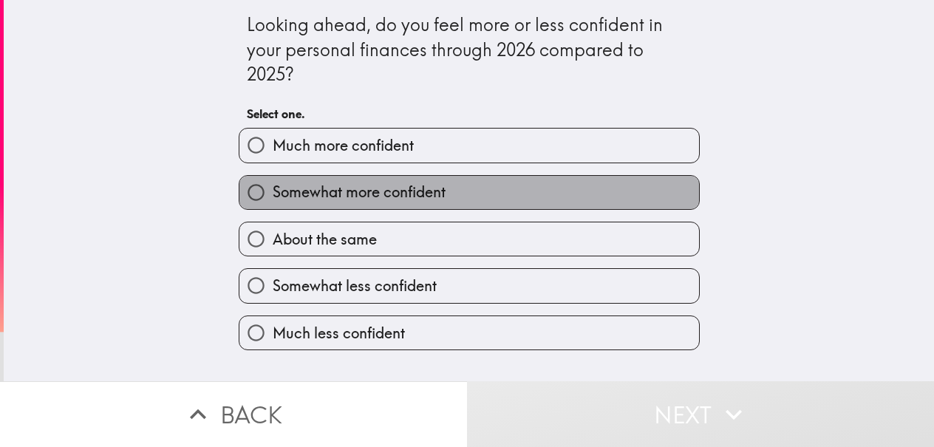
click at [426, 192] on span "Somewhat more confident" at bounding box center [359, 192] width 173 height 21
click at [273, 192] on input "Somewhat more confident" at bounding box center [255, 192] width 33 height 33
radio input "true"
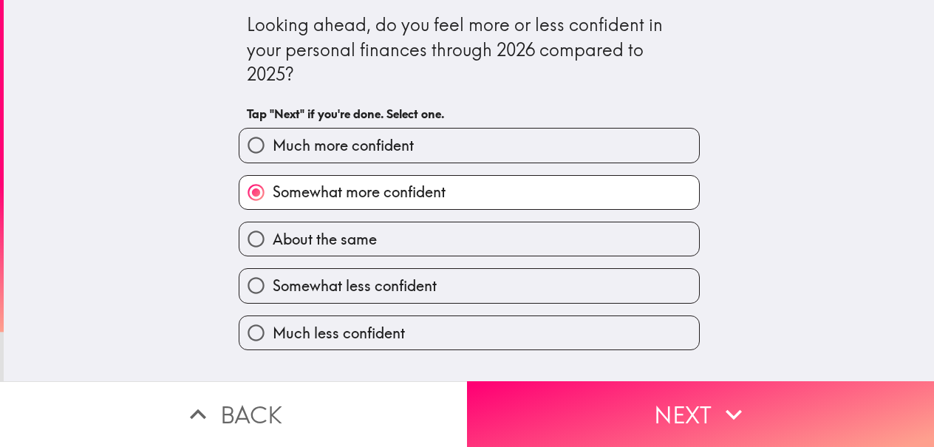
click at [549, 347] on label "Much less confident" at bounding box center [469, 332] width 460 height 33
click at [273, 347] on input "Much less confident" at bounding box center [255, 332] width 33 height 33
radio input "true"
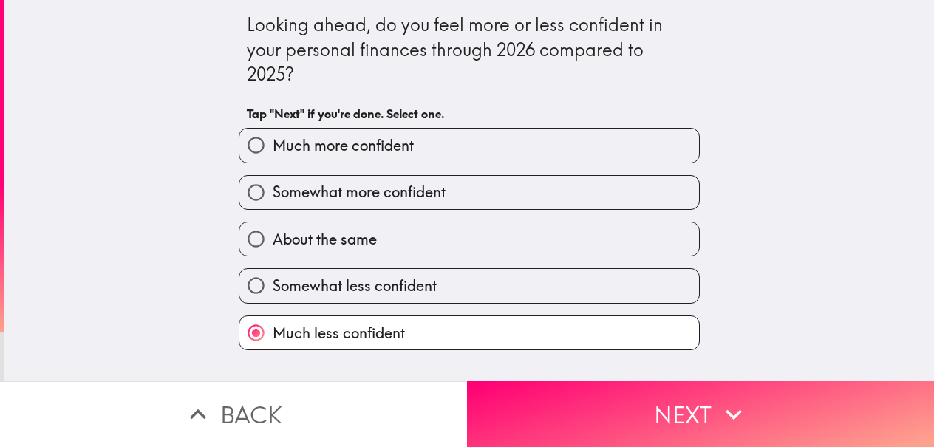
click at [394, 179] on label "Somewhat more confident" at bounding box center [469, 192] width 460 height 33
click at [273, 179] on input "Somewhat more confident" at bounding box center [255, 192] width 33 height 33
radio input "true"
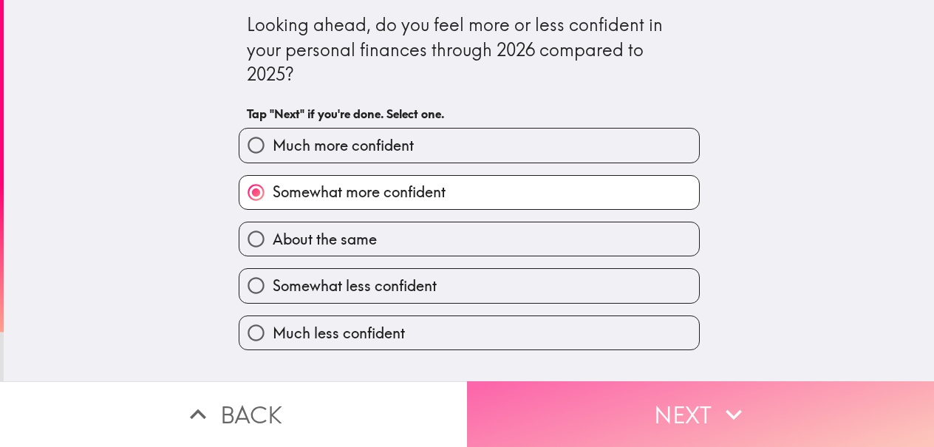
click at [551, 410] on button "Next" at bounding box center [700, 414] width 467 height 66
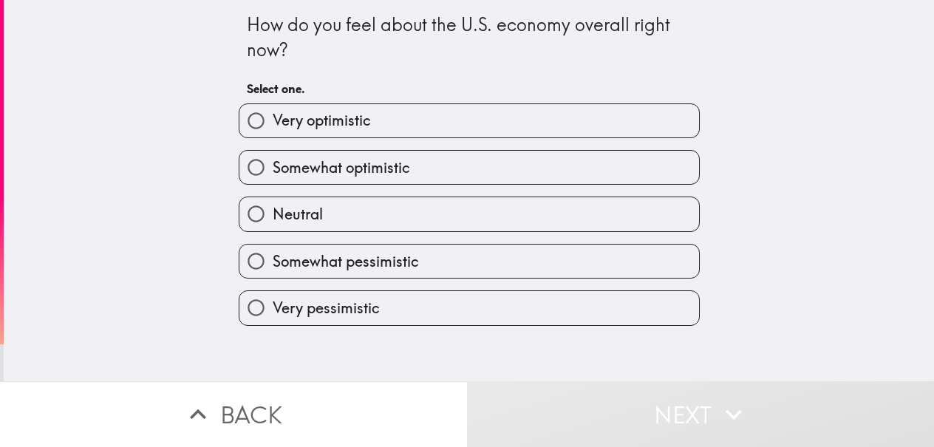
click at [349, 157] on span "Somewhat optimistic" at bounding box center [341, 167] width 137 height 21
click at [273, 157] on input "Somewhat optimistic" at bounding box center [255, 167] width 33 height 33
radio input "true"
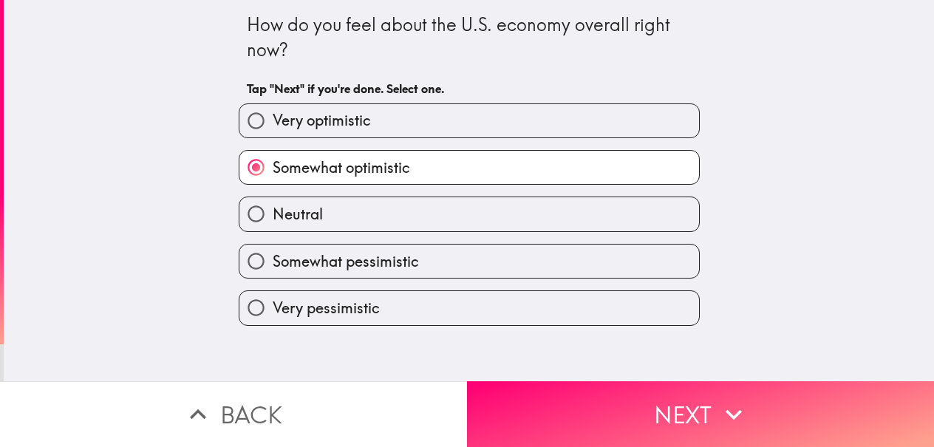
click at [392, 138] on div "Somewhat optimistic" at bounding box center [463, 161] width 473 height 47
click at [417, 117] on label "Very optimistic" at bounding box center [469, 120] width 460 height 33
click at [273, 117] on input "Very optimistic" at bounding box center [255, 120] width 33 height 33
radio input "true"
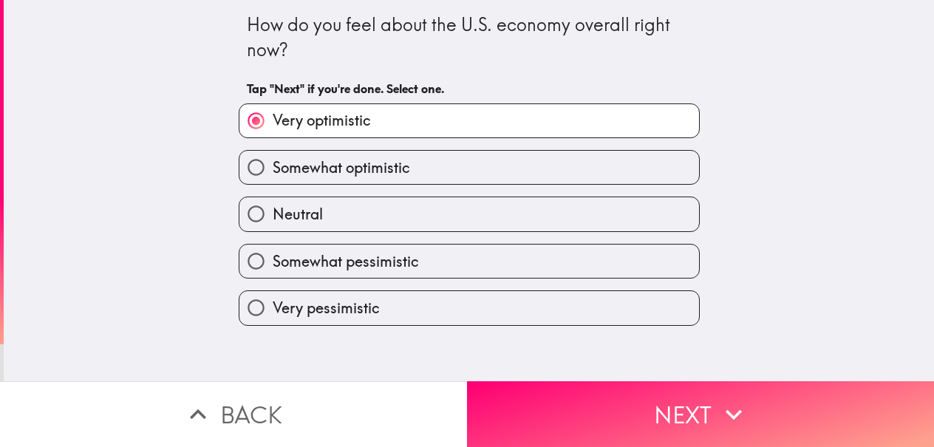
click at [607, 359] on div "How do you feel about the U.S. economy overall right now? Tap "Next" if you're …" at bounding box center [469, 190] width 930 height 381
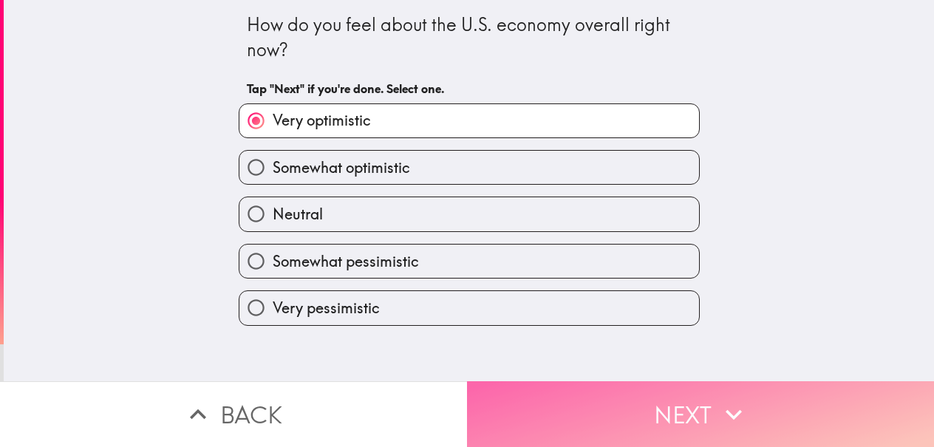
click at [629, 381] on button "Next" at bounding box center [700, 414] width 467 height 66
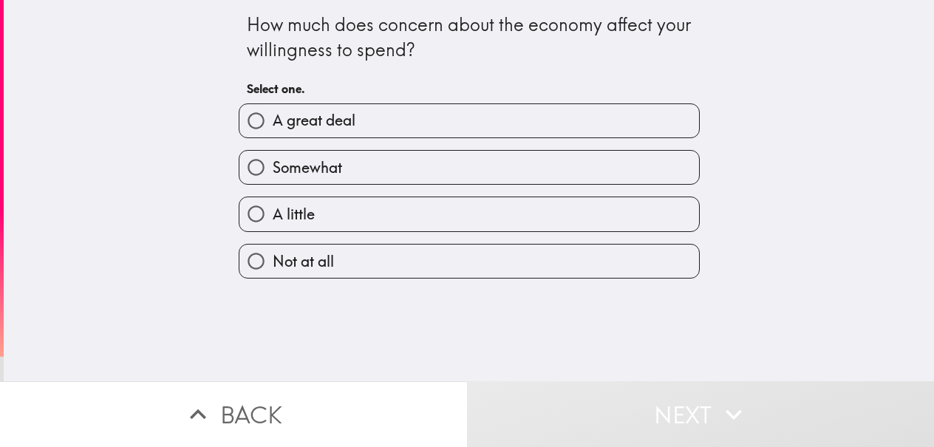
click at [308, 122] on span "A great deal" at bounding box center [314, 120] width 83 height 21
click at [273, 122] on input "A great deal" at bounding box center [255, 120] width 33 height 33
radio input "true"
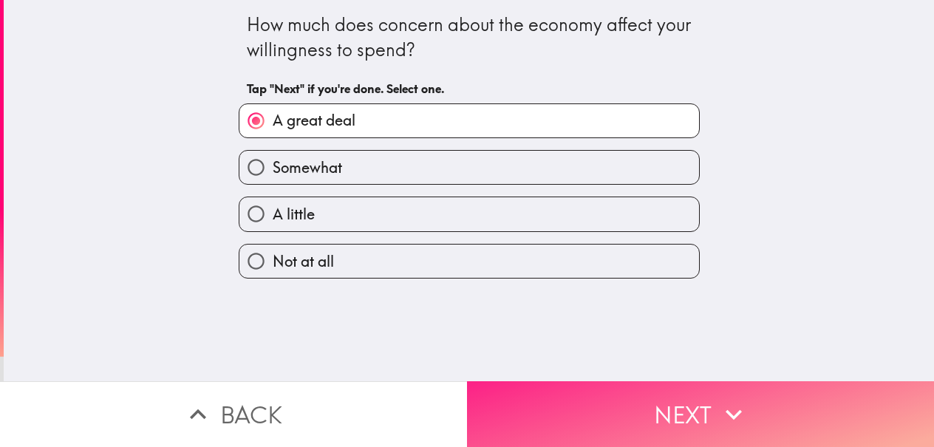
click at [727, 402] on icon "button" at bounding box center [734, 414] width 33 height 33
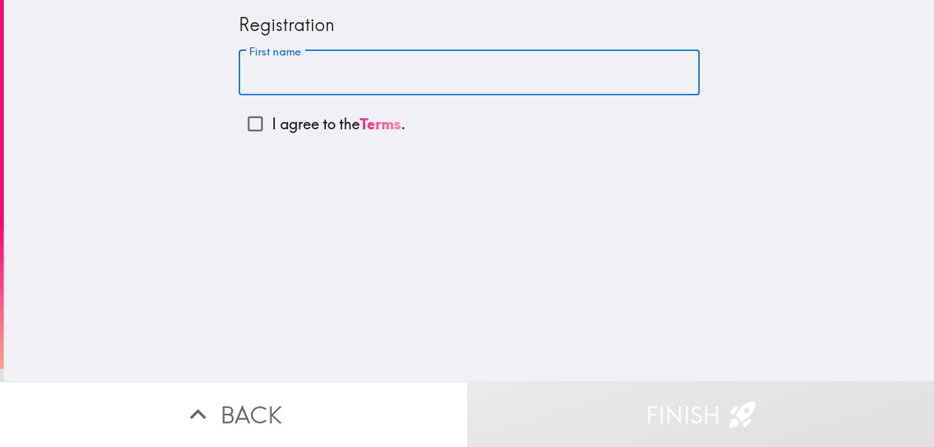
click at [353, 95] on input "First name" at bounding box center [469, 73] width 461 height 46
click at [367, 77] on input "First name" at bounding box center [469, 73] width 461 height 46
type input "987/7"
click at [254, 125] on input "I agree to the Terms ." at bounding box center [255, 123] width 33 height 33
checkbox input "true"
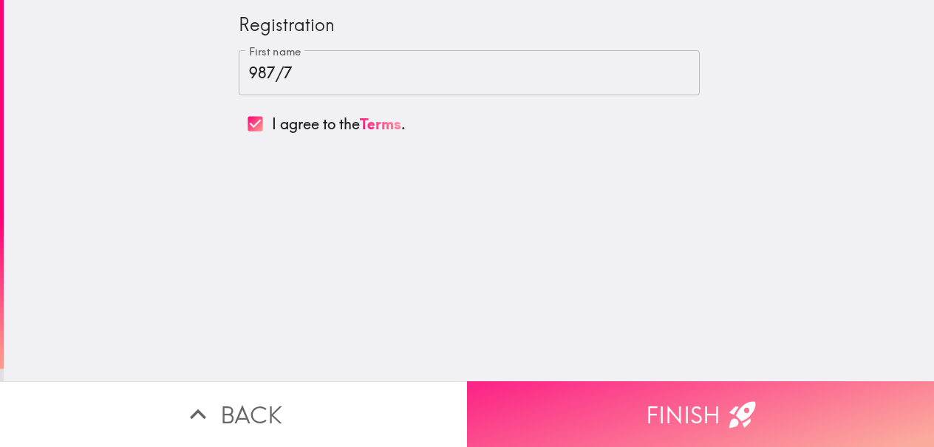
click at [650, 398] on button "Finish" at bounding box center [700, 414] width 467 height 66
